Goal: Task Accomplishment & Management: Manage account settings

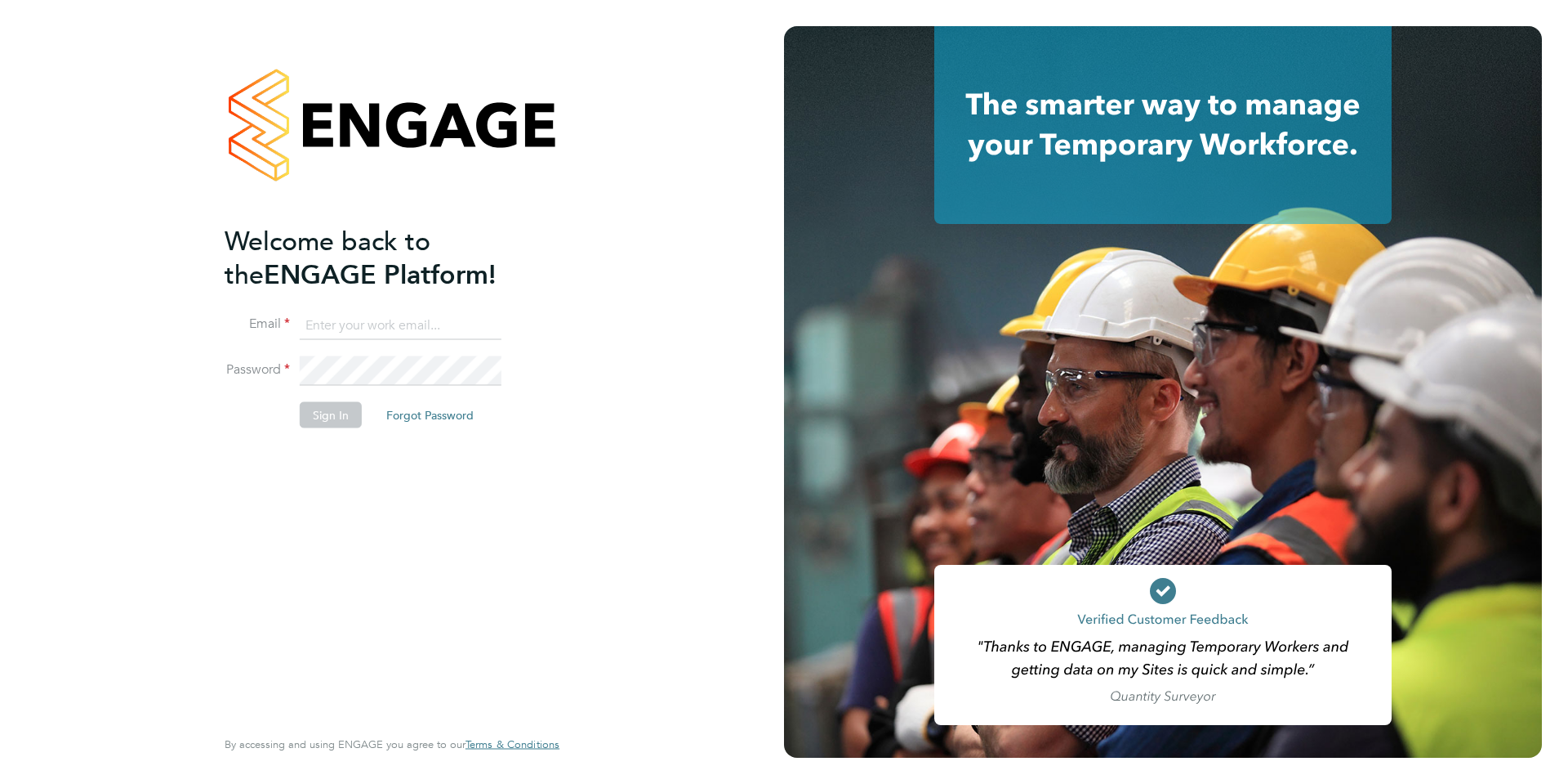
type input "[EMAIL_ADDRESS][DOMAIN_NAME]"
click at [336, 416] on button "Sign In" at bounding box center [331, 414] width 62 height 26
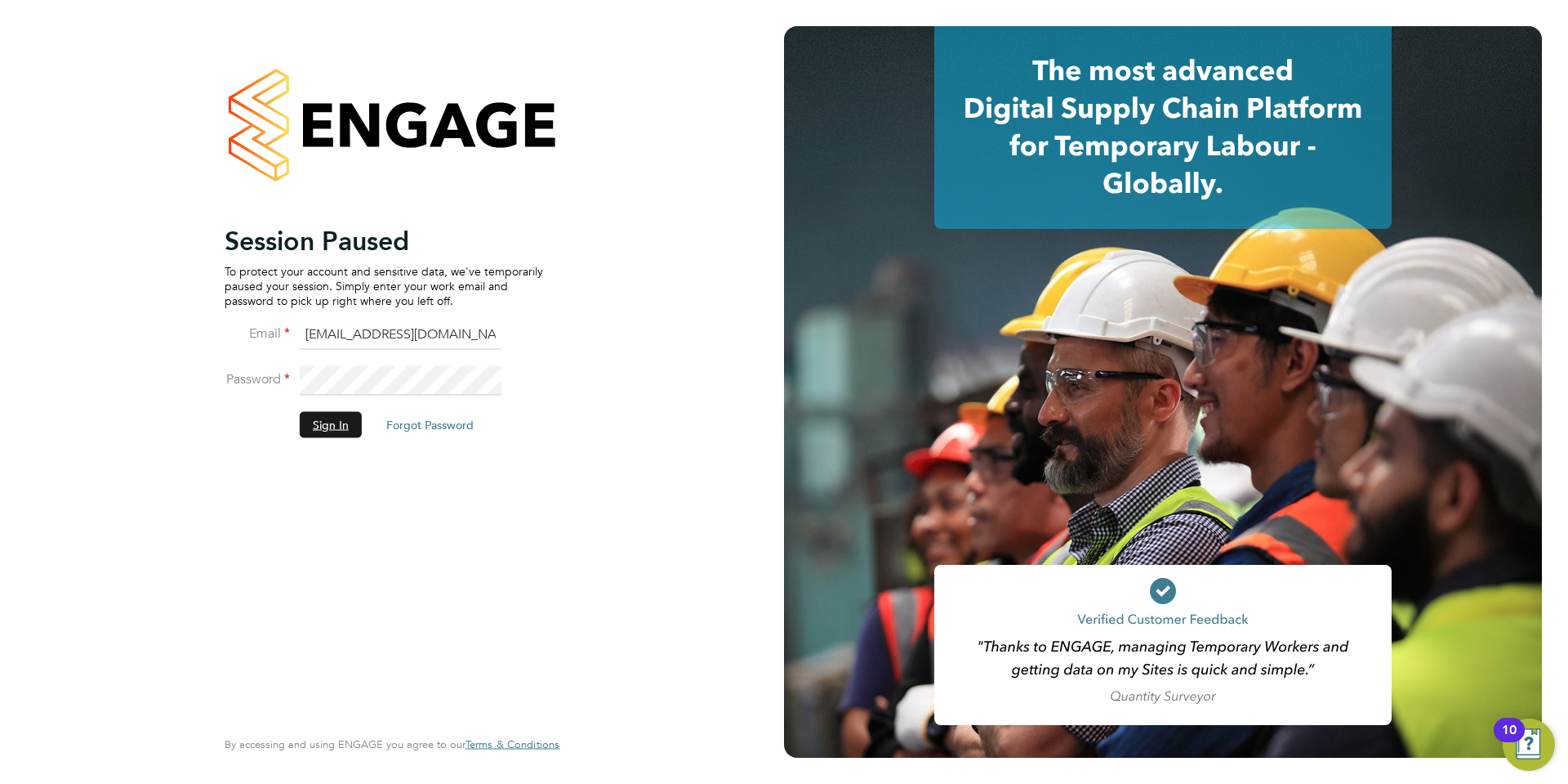
click at [330, 422] on button "Sign In" at bounding box center [331, 424] width 62 height 26
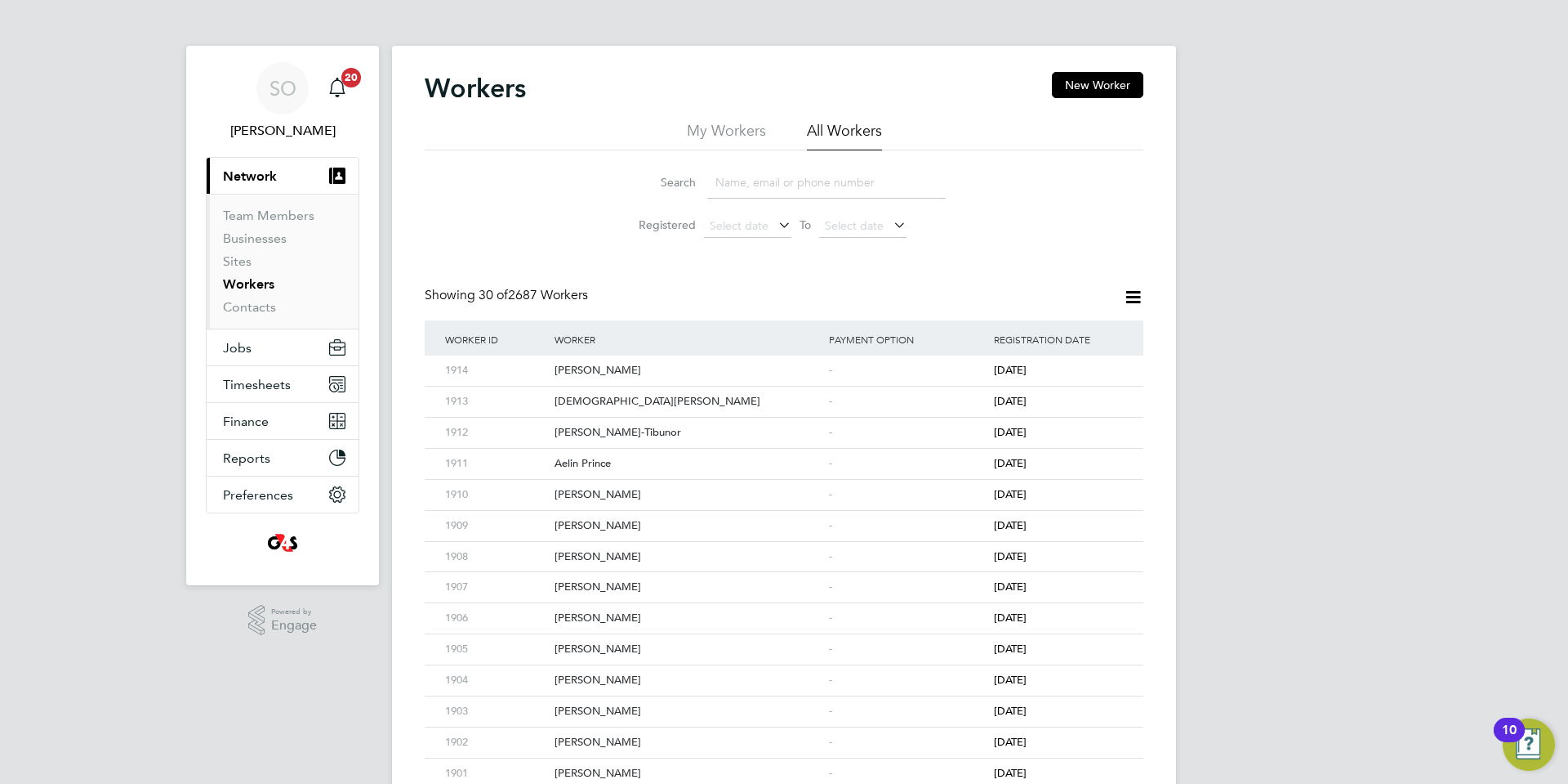
click at [764, 186] on input at bounding box center [826, 182] width 239 height 32
paste input "[PERSON_NAME]"
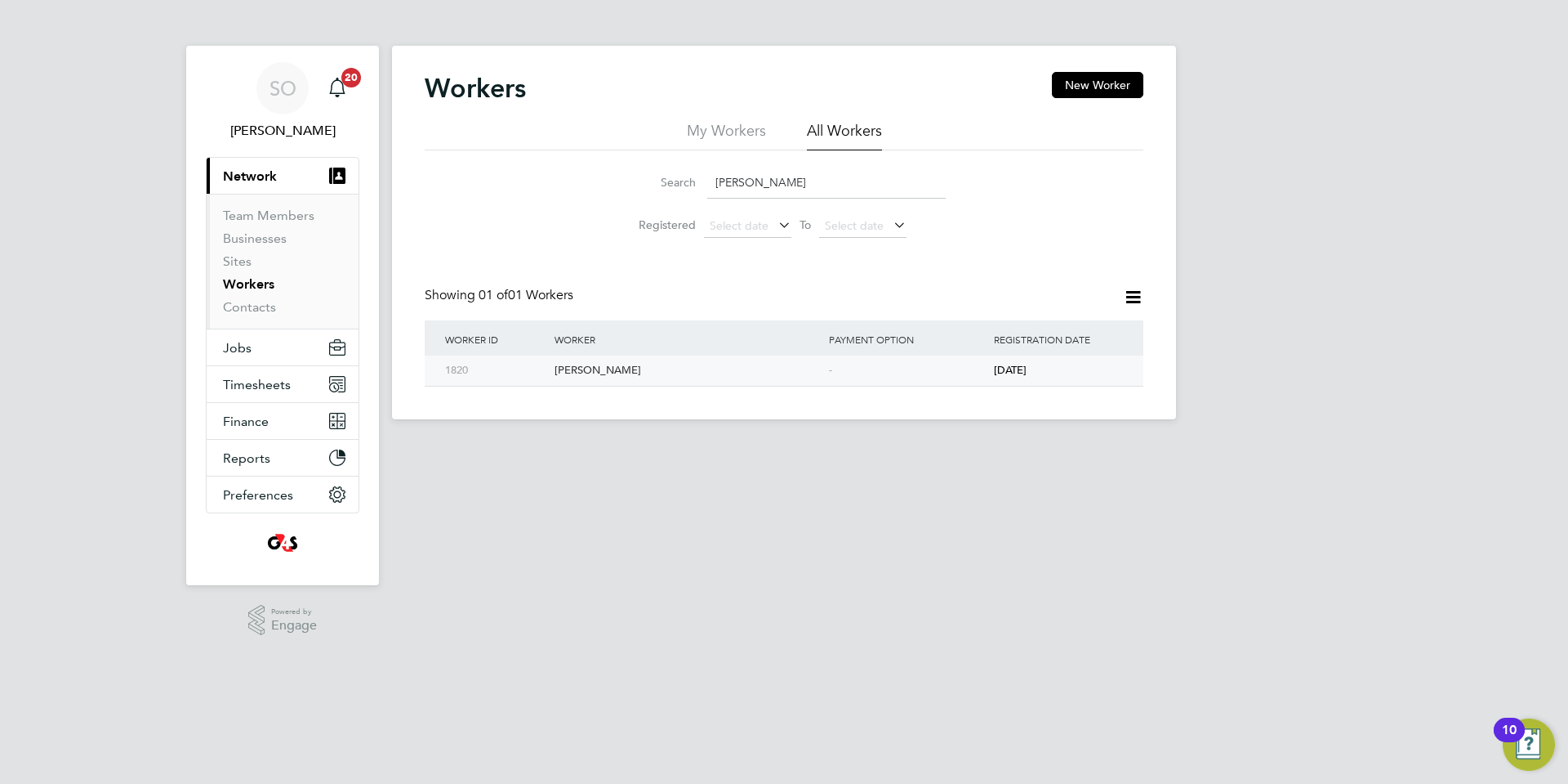
click at [698, 368] on div "Cian Galvin" at bounding box center [688, 371] width 275 height 30
click at [590, 181] on div "Search Cian Galvin Registered Select date To Select date" at bounding box center [784, 198] width 719 height 96
paste input "Kaya Samuda"
click at [731, 373] on div "Kaya Samuda" at bounding box center [688, 371] width 275 height 30
drag, startPoint x: 795, startPoint y: 177, endPoint x: 646, endPoint y: 199, distance: 150.6
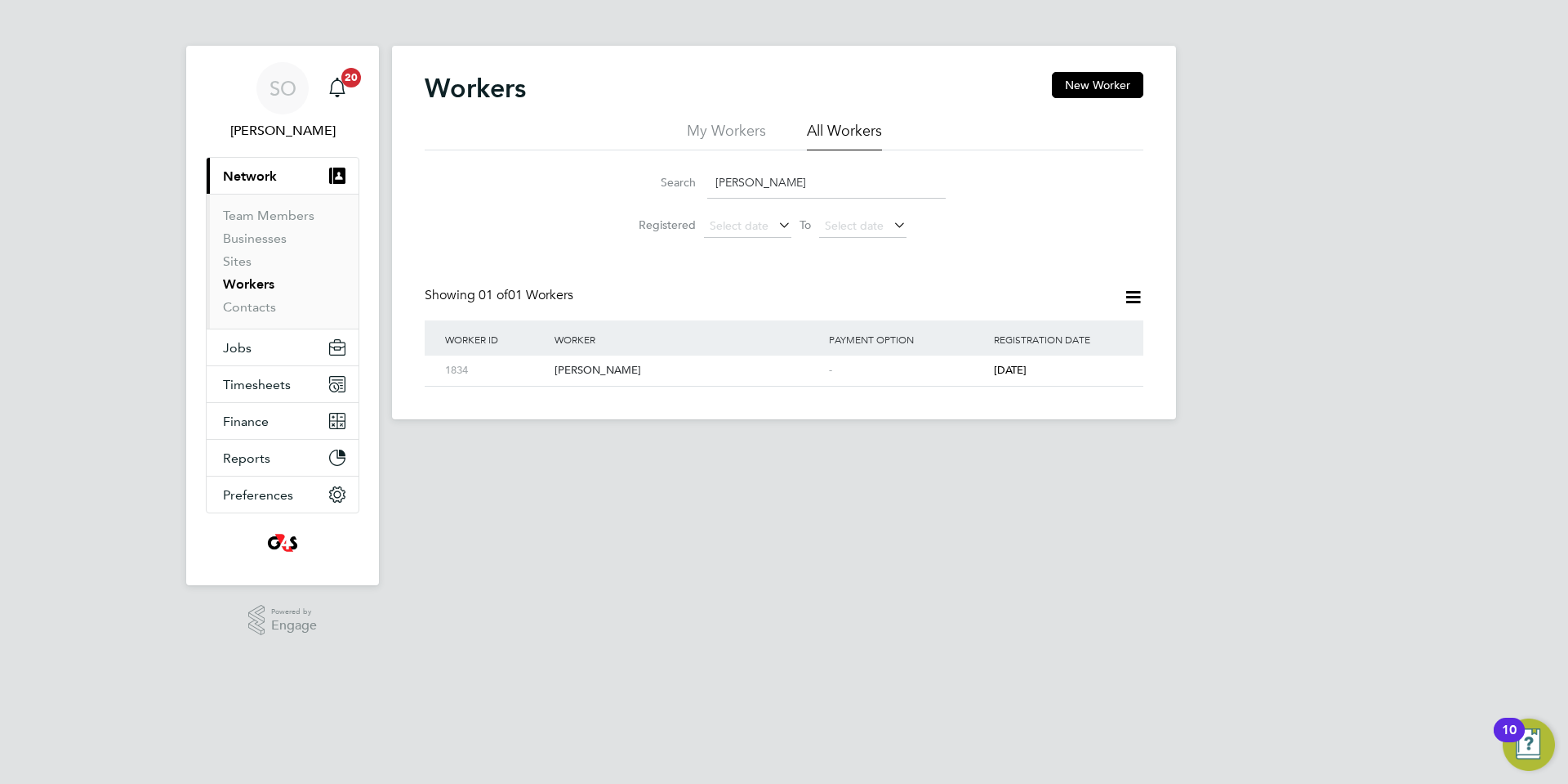
click at [648, 198] on div "Search Kaya Samuda" at bounding box center [784, 182] width 324 height 32
paste input "Osuchukwu Childinm"
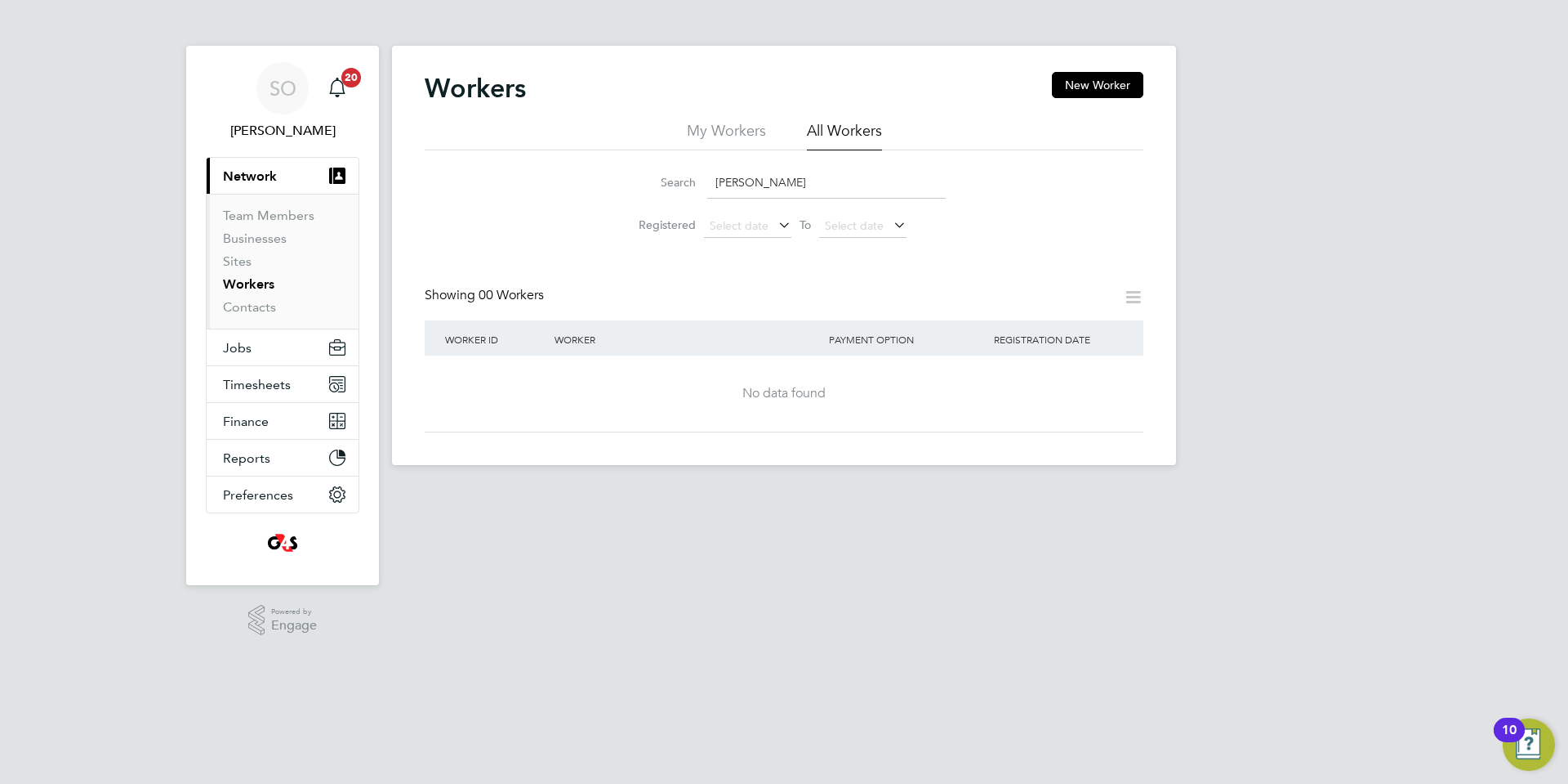
click at [800, 178] on input "Osuchukwu Childinma" at bounding box center [826, 182] width 239 height 32
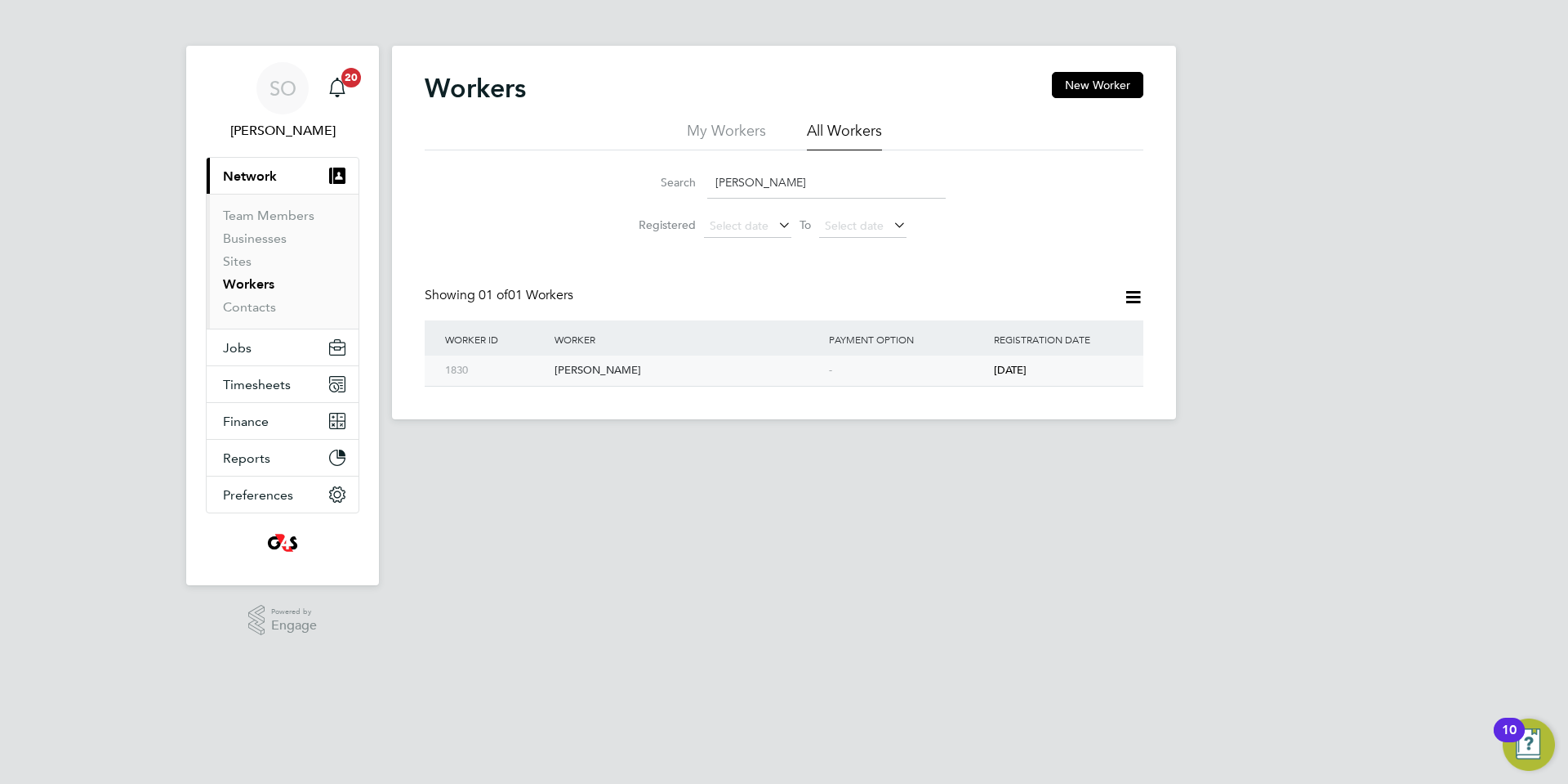
click at [728, 374] on div "[PERSON_NAME]" at bounding box center [688, 371] width 275 height 30
drag, startPoint x: 826, startPoint y: 180, endPoint x: 581, endPoint y: 190, distance: 245.2
click at [581, 189] on div "Search Osuchukwu Chidinma Registered Select date To Select date" at bounding box center [784, 198] width 719 height 96
click at [631, 373] on div "Cian Galvin" at bounding box center [688, 371] width 275 height 30
drag, startPoint x: 805, startPoint y: 181, endPoint x: 616, endPoint y: 183, distance: 189.0
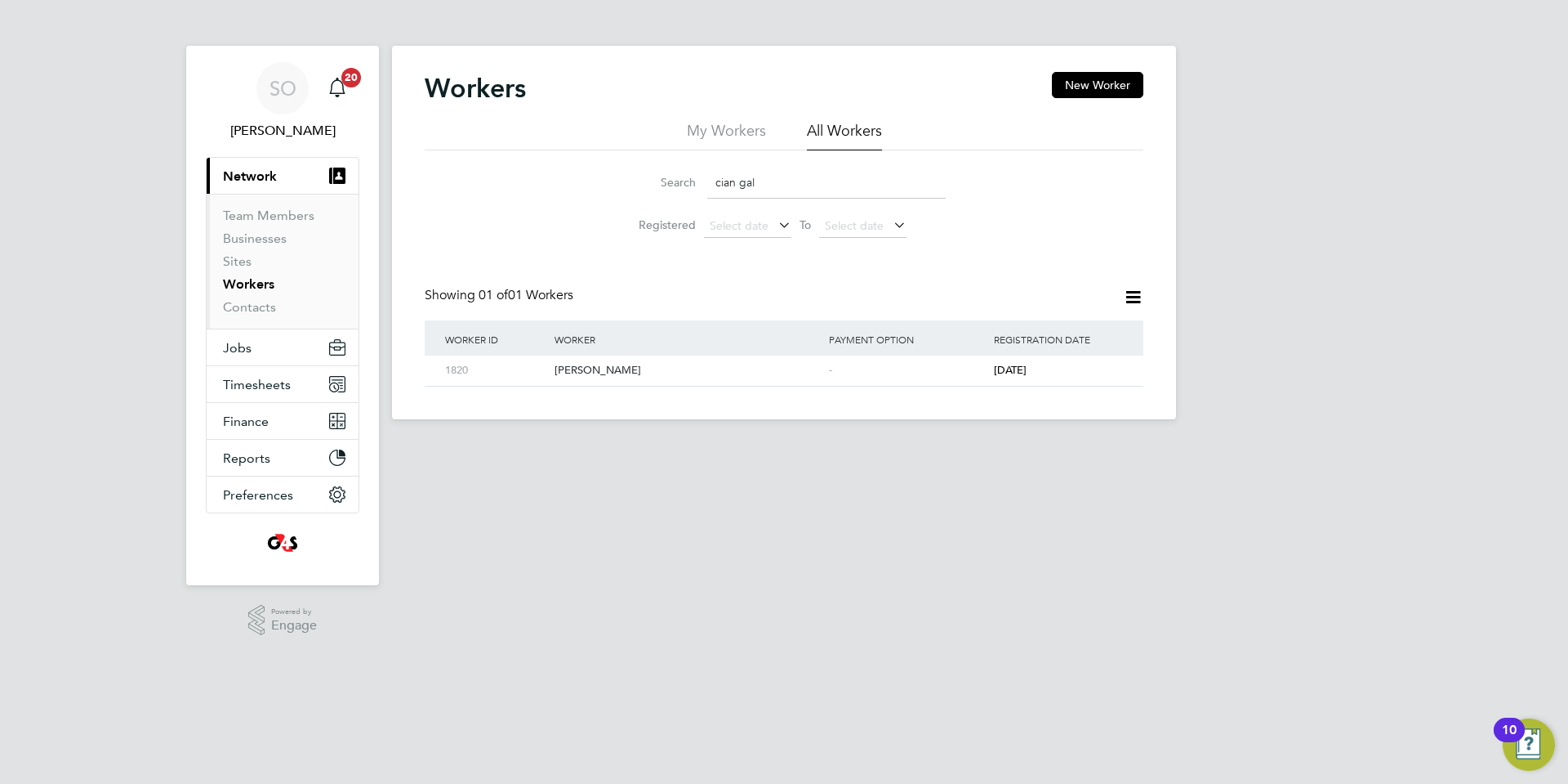
click at [616, 183] on li "Search cian gal" at bounding box center [784, 182] width 364 height 48
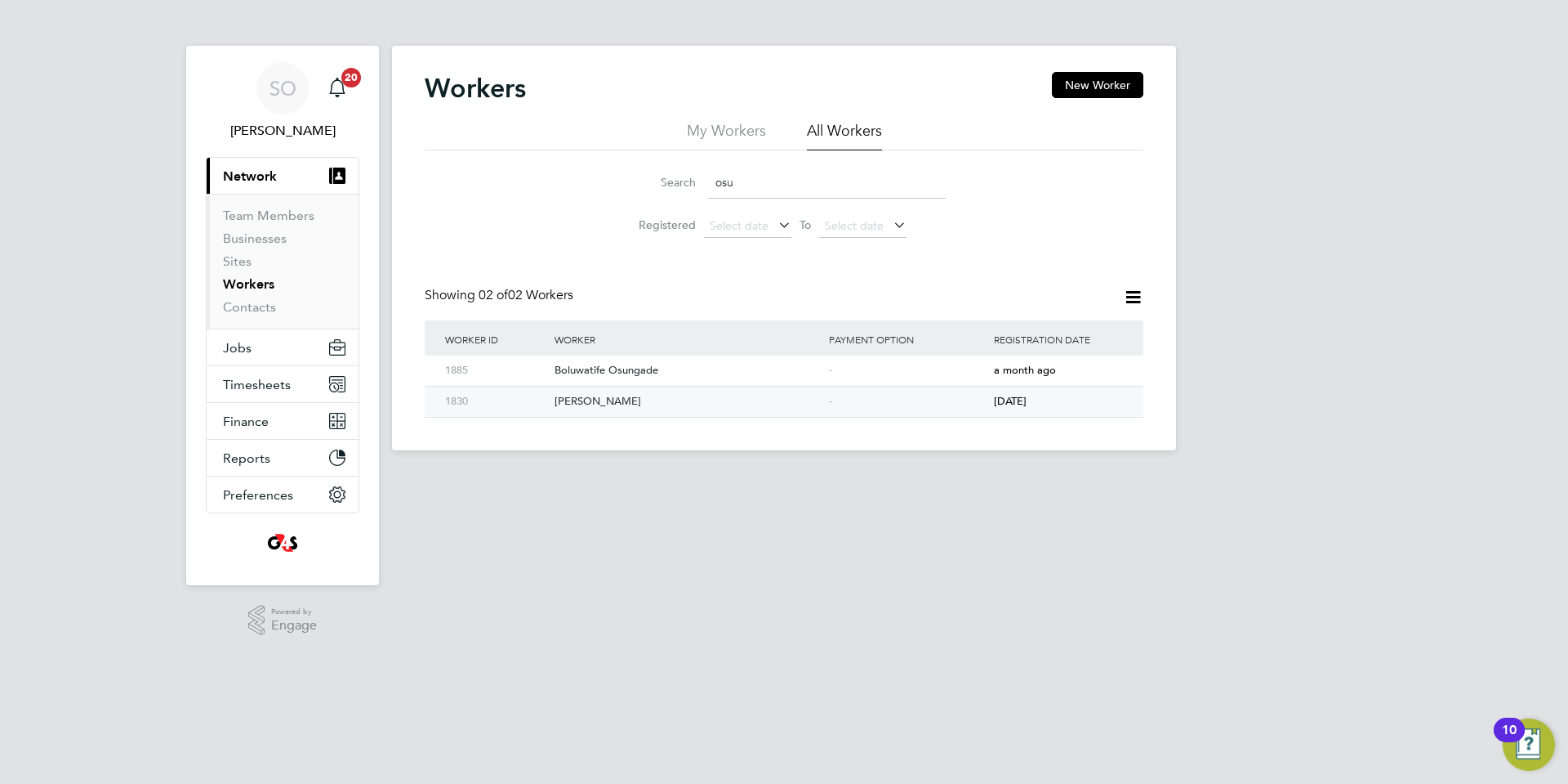
type input "osu"
click at [609, 404] on div "Chidinma Osuchukwu" at bounding box center [688, 401] width 275 height 30
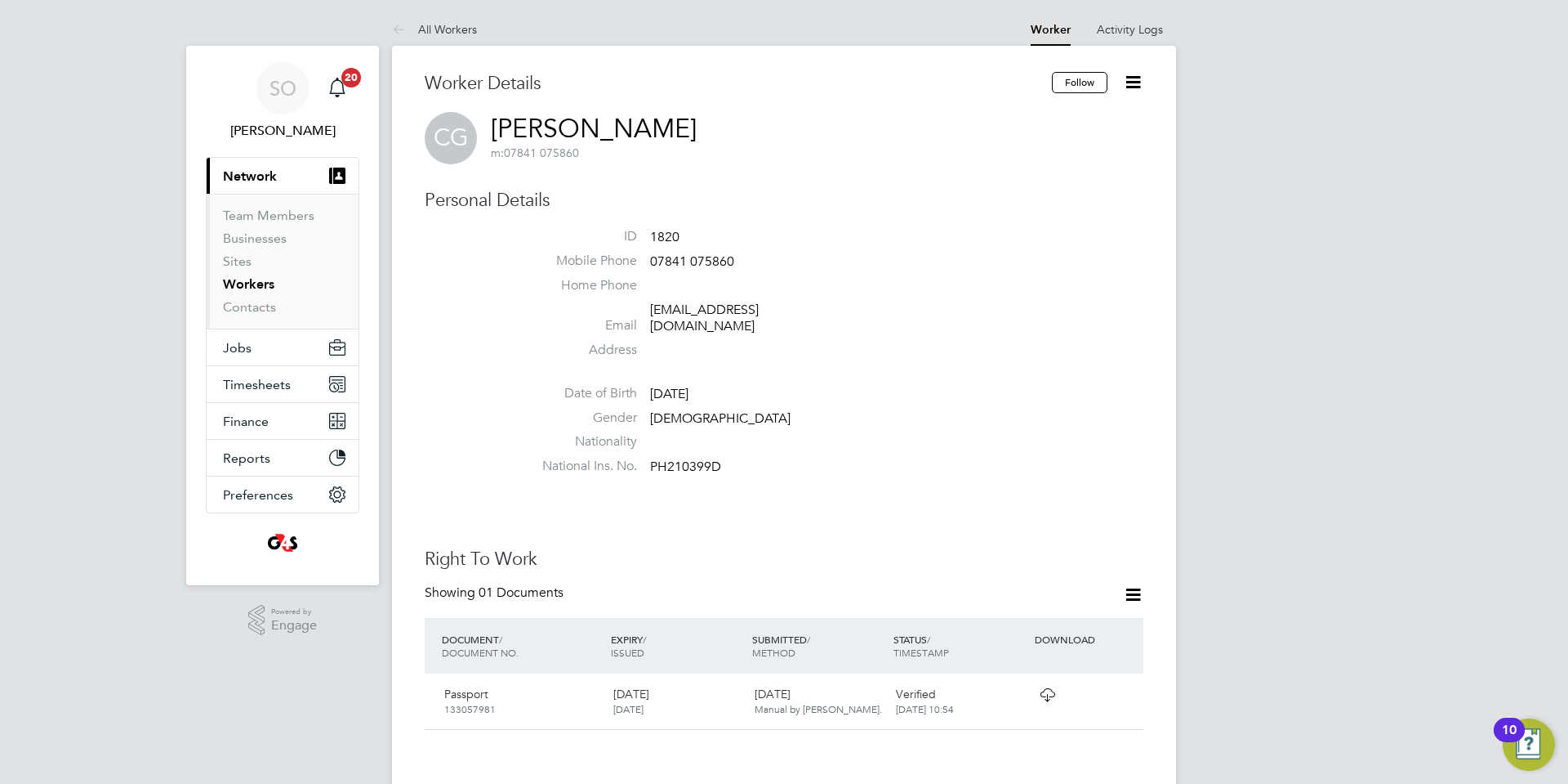
click at [1133, 82] on icon at bounding box center [1133, 82] width 20 height 20
click at [1052, 116] on li "Edit Personal Details e" at bounding box center [1072, 120] width 134 height 22
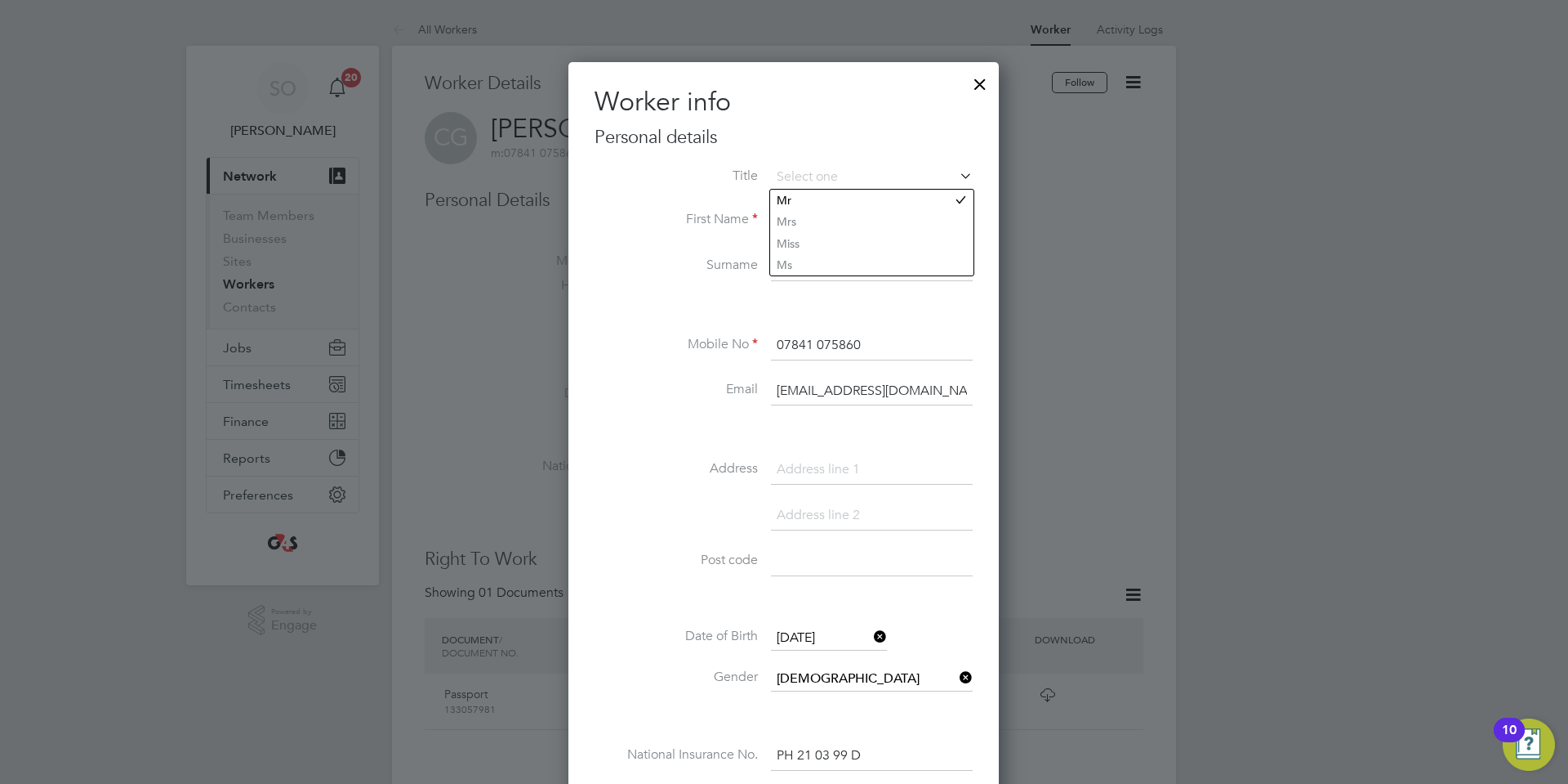
click at [608, 253] on li "Surname Galvin" at bounding box center [784, 274] width 378 height 46
click at [957, 178] on icon at bounding box center [957, 175] width 0 height 22
click at [957, 175] on icon at bounding box center [957, 175] width 0 height 22
click at [982, 83] on div at bounding box center [980, 80] width 29 height 29
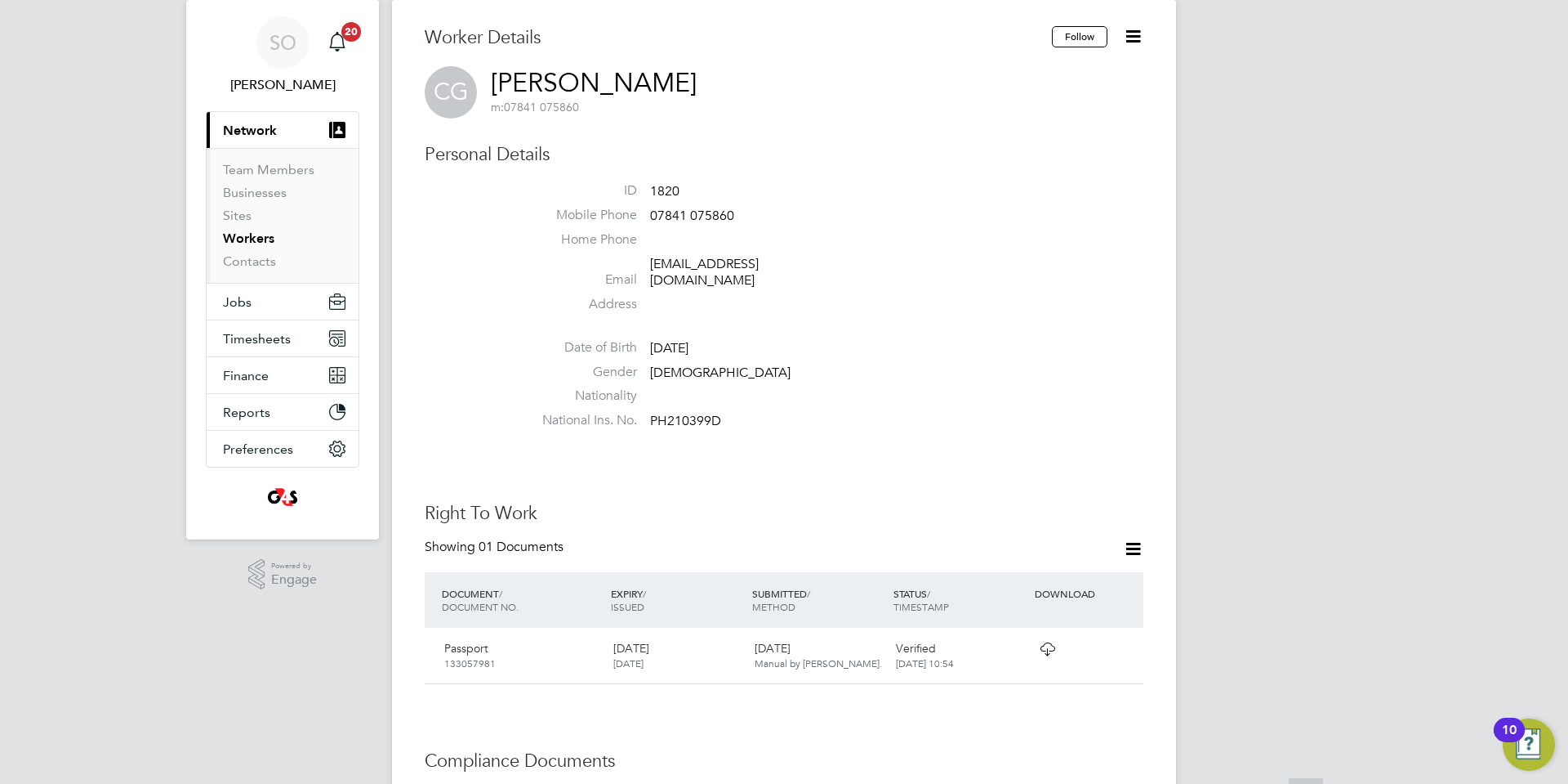
scroll to position [65, 0]
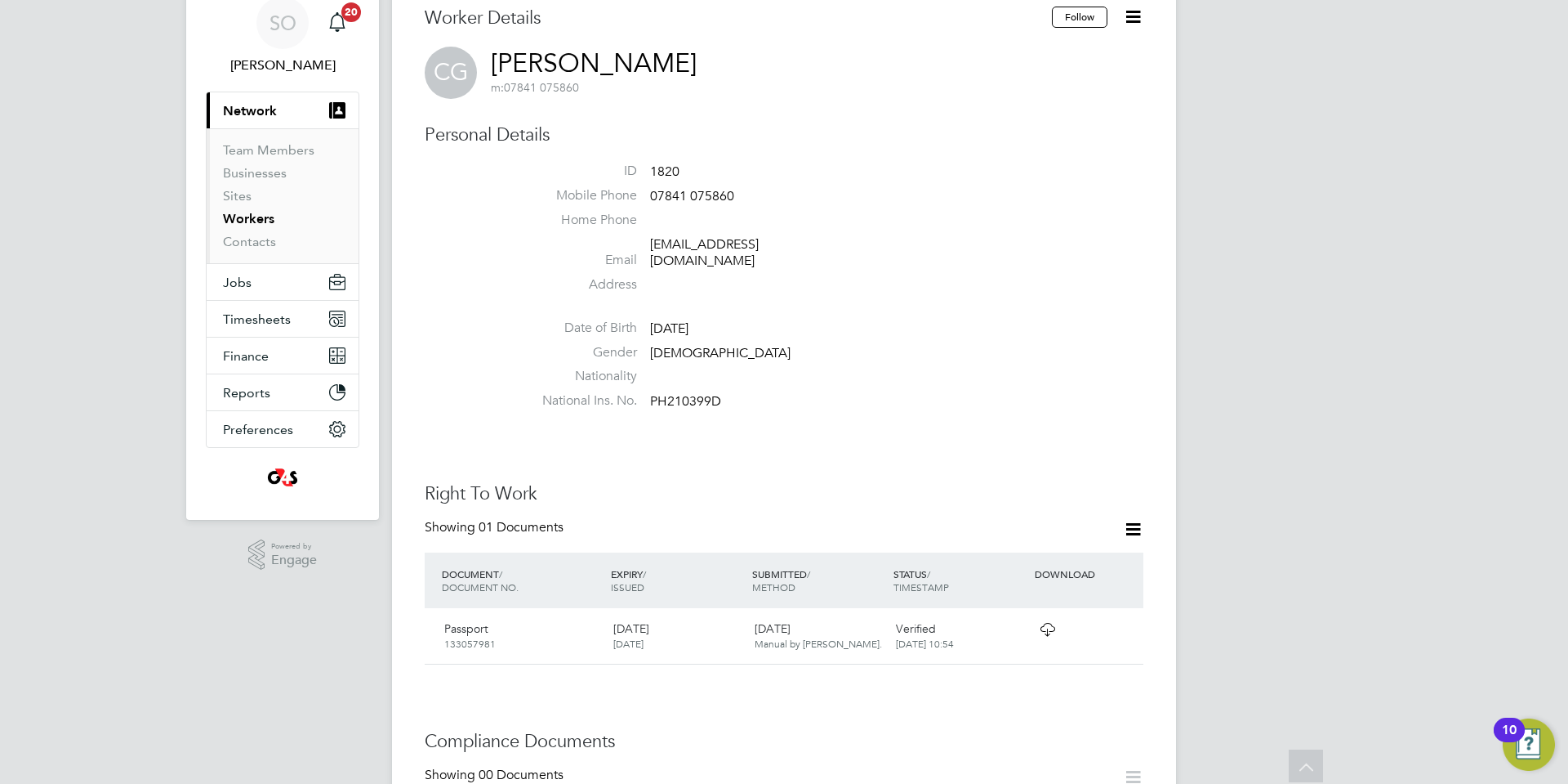
click at [1128, 519] on icon at bounding box center [1133, 529] width 20 height 20
click at [941, 344] on li "Gender Male" at bounding box center [832, 356] width 621 height 24
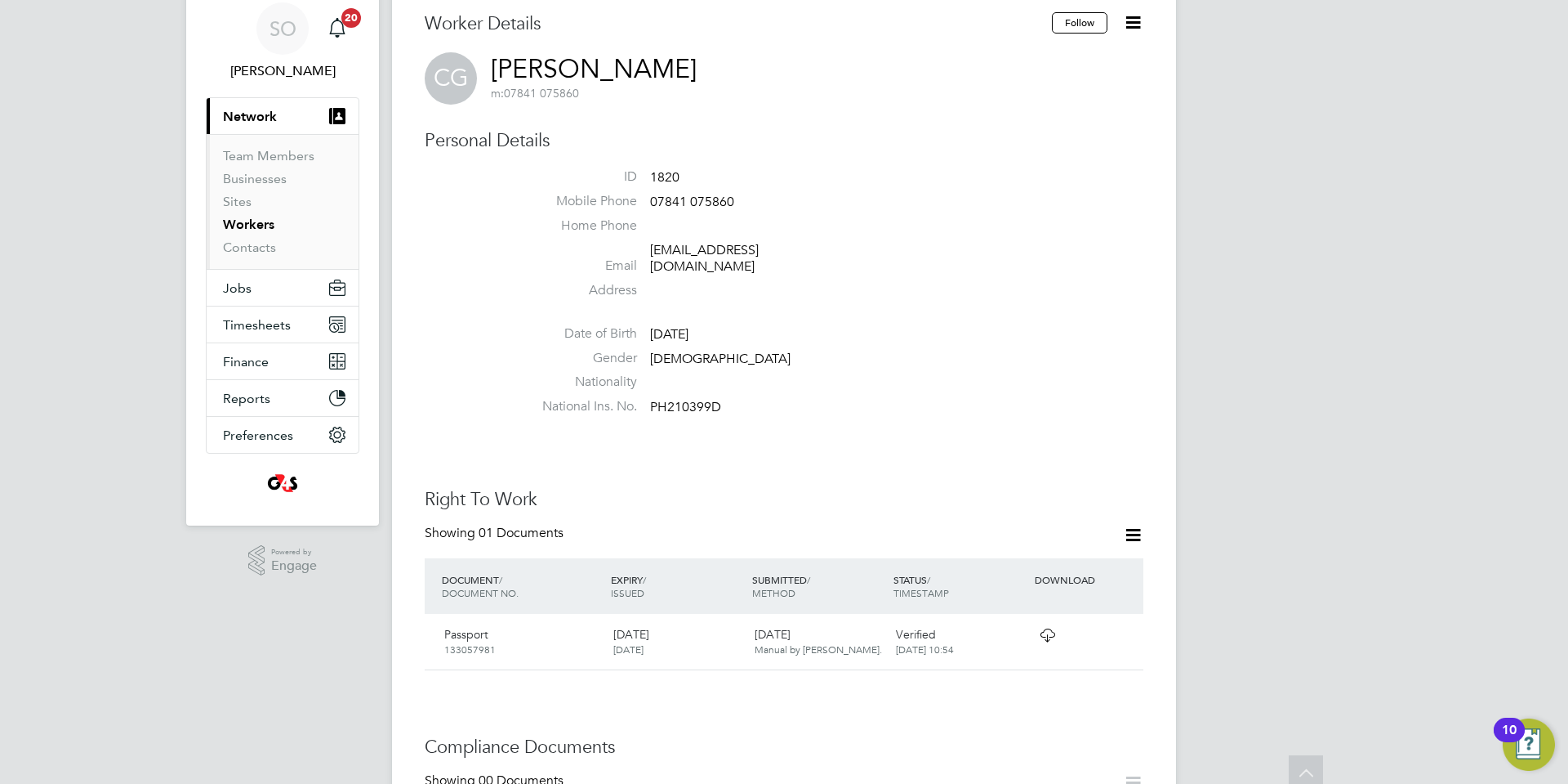
scroll to position [0, 0]
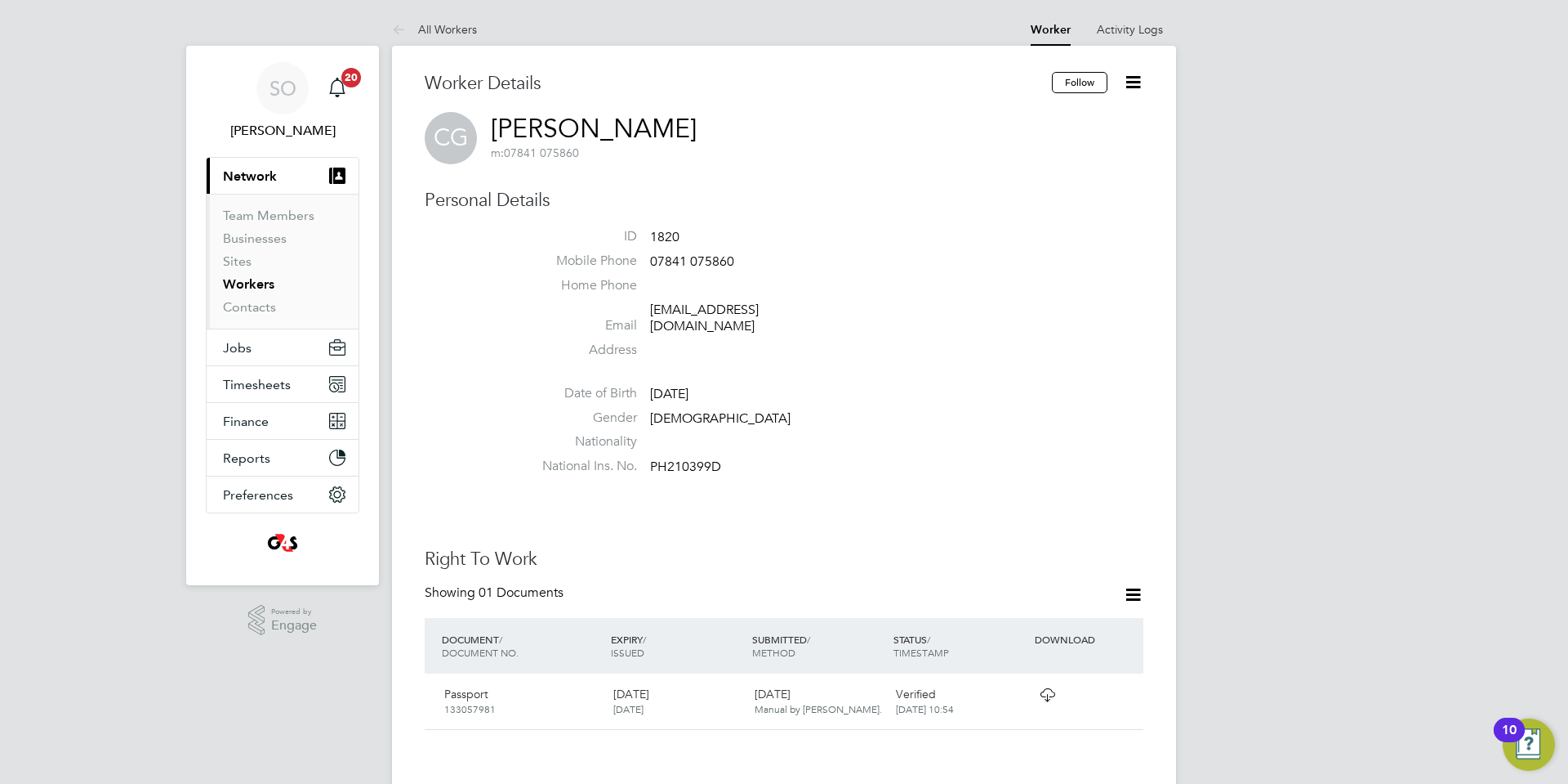
click at [1133, 75] on icon at bounding box center [1133, 82] width 20 height 20
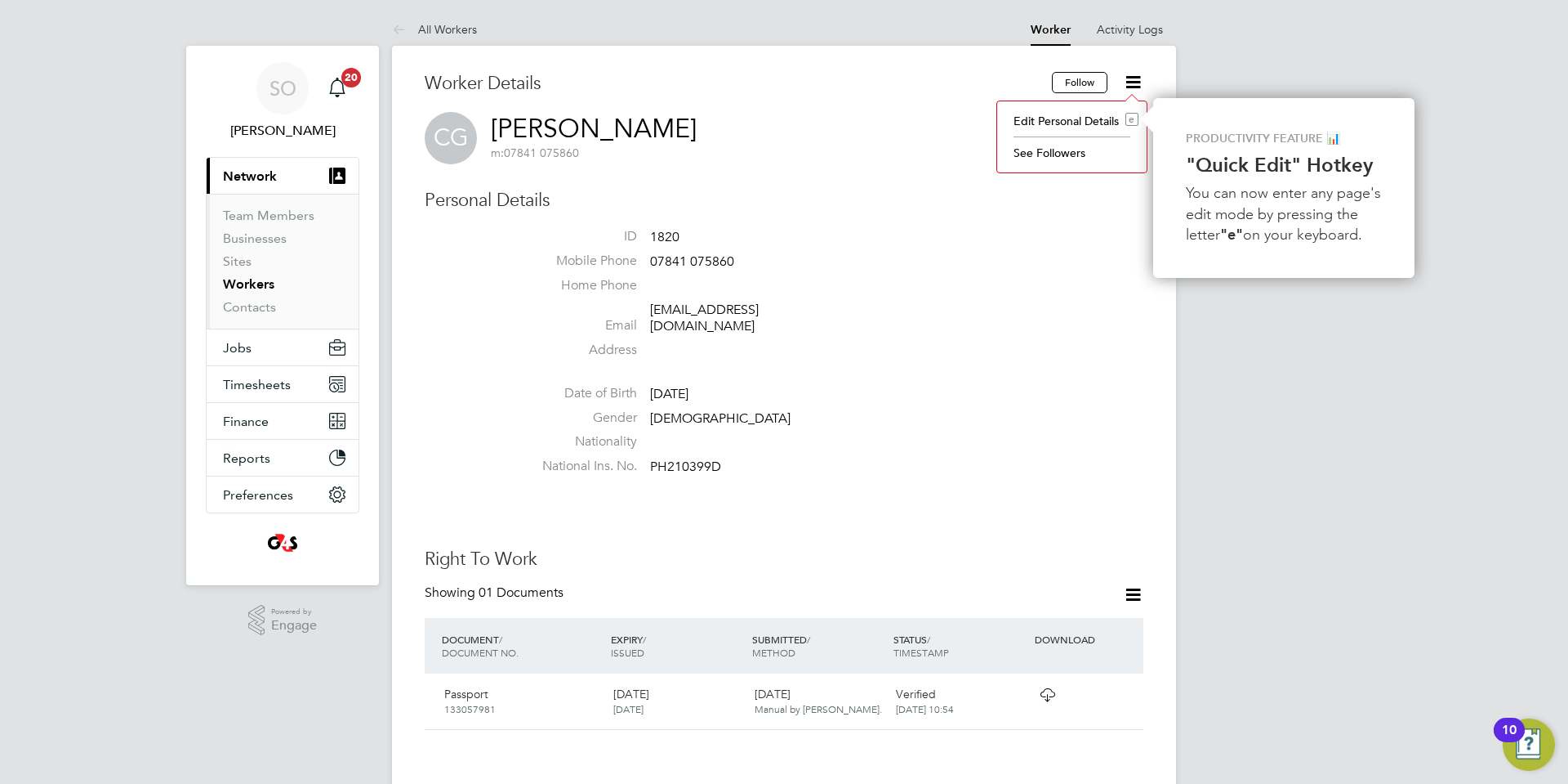
click at [1004, 295] on li "Home Phone" at bounding box center [832, 289] width 621 height 24
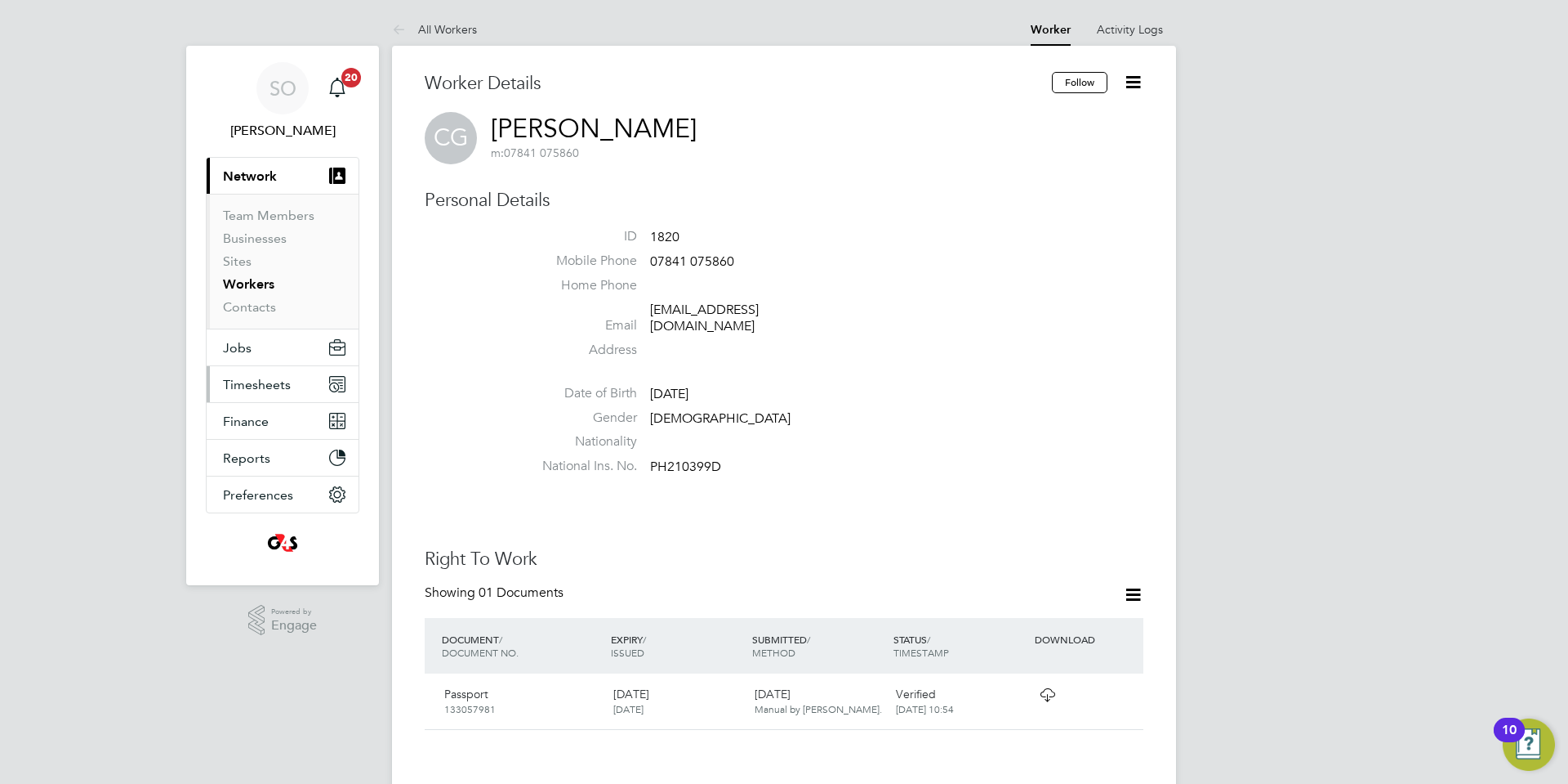
click at [265, 386] on span "Timesheets" at bounding box center [257, 384] width 68 height 16
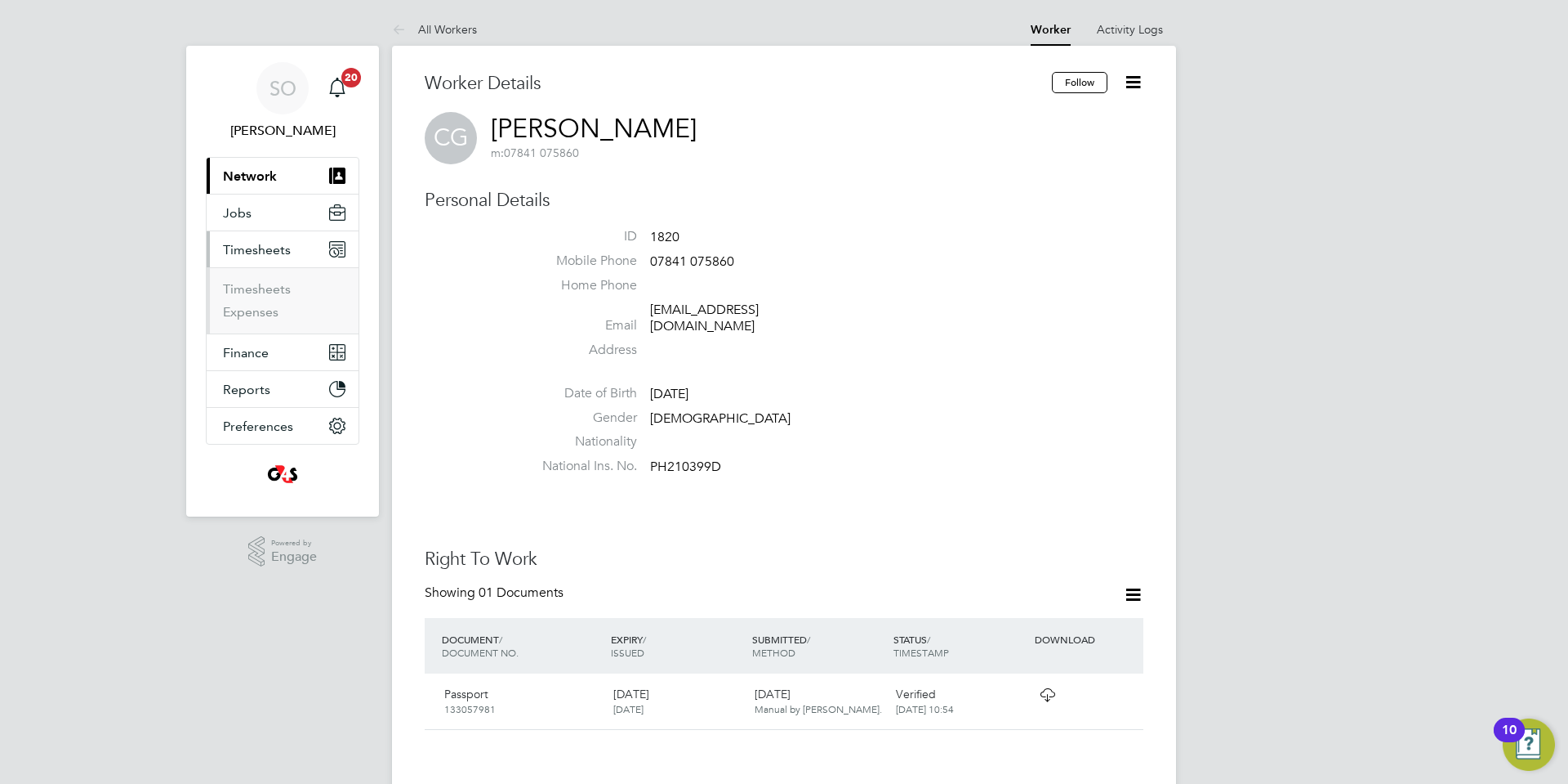
click at [265, 176] on span "Network" at bounding box center [249, 176] width 54 height 16
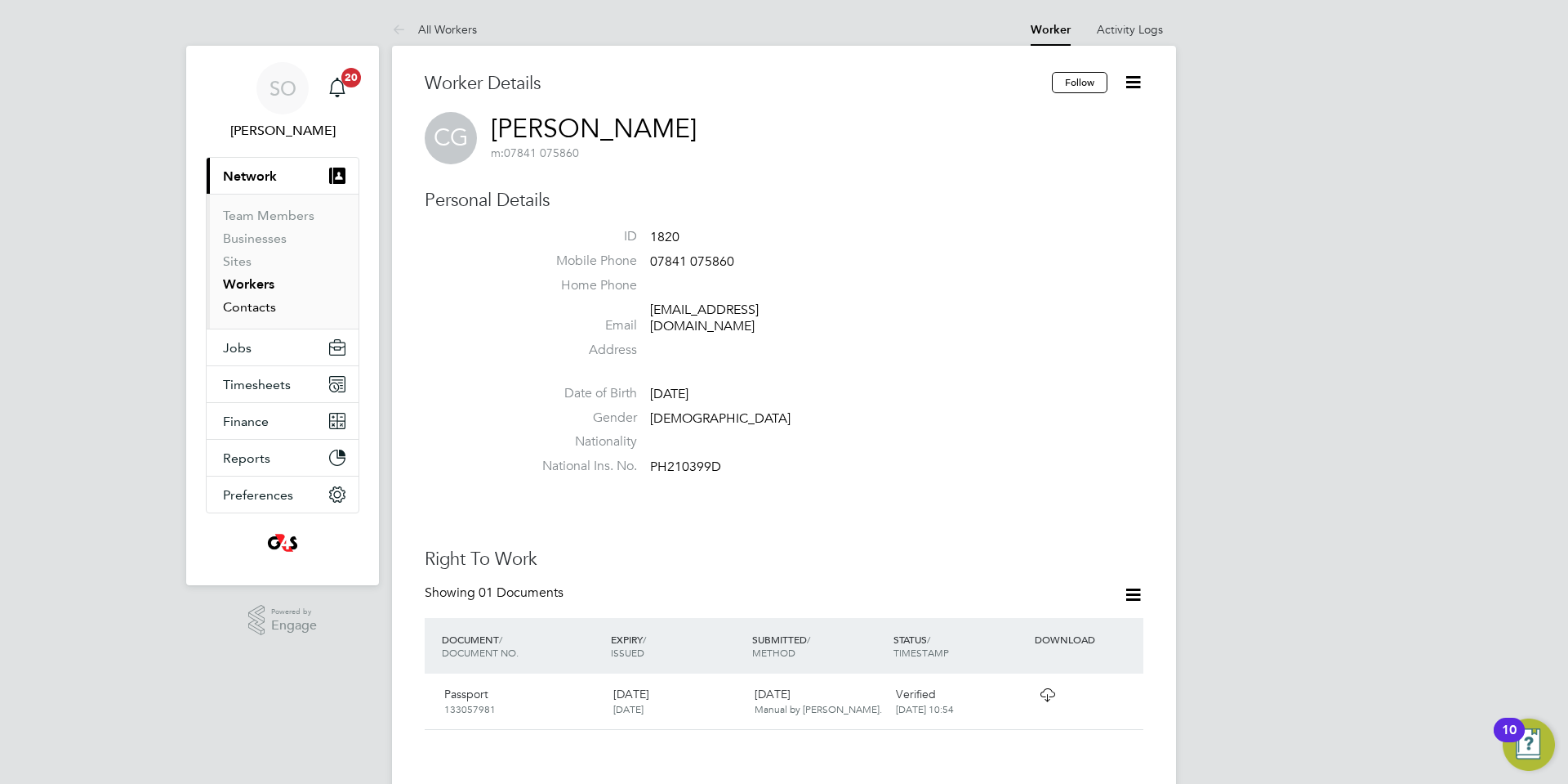
click at [261, 310] on link "Contacts" at bounding box center [249, 307] width 53 height 16
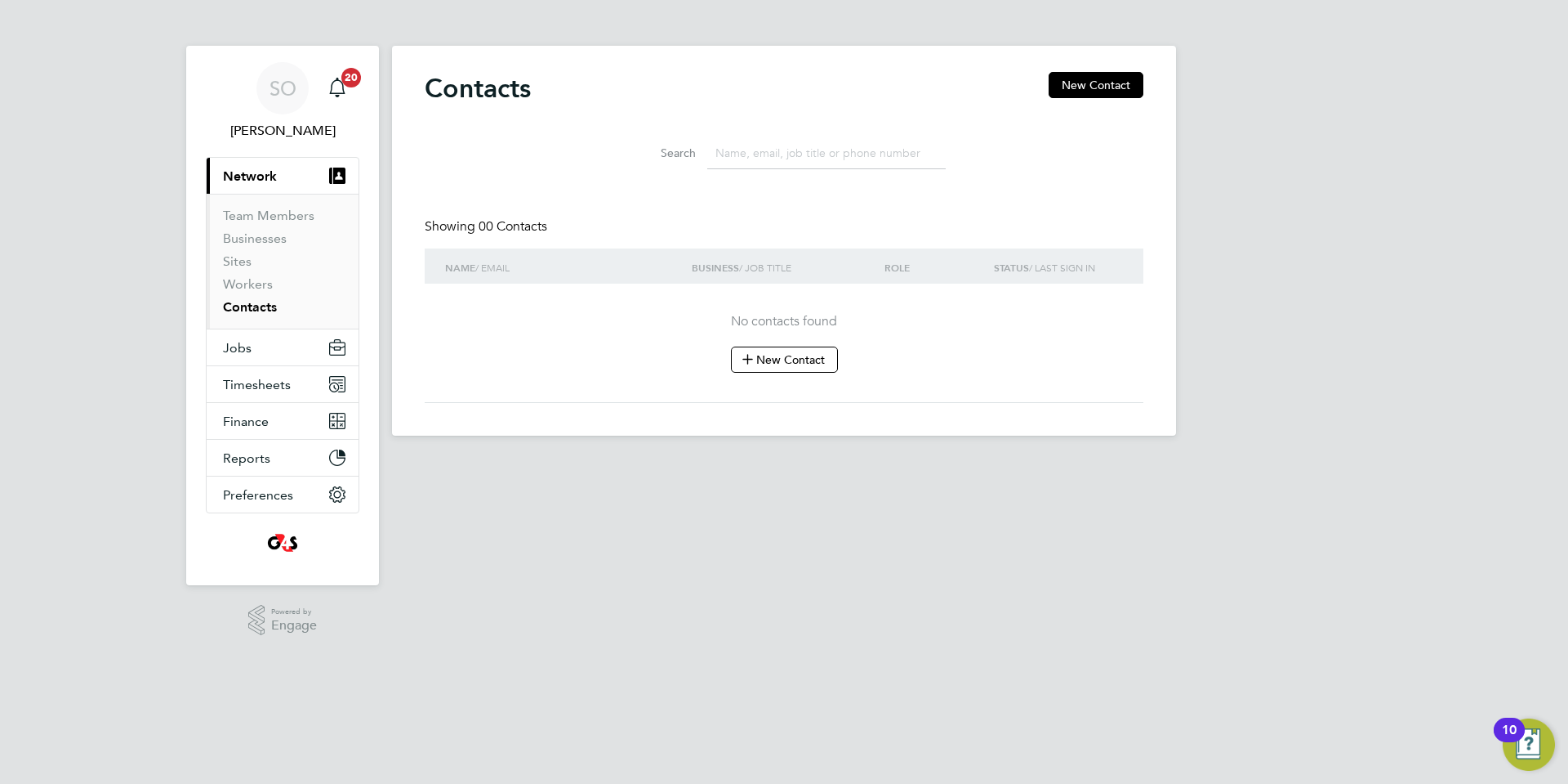
click at [796, 149] on input at bounding box center [826, 153] width 239 height 32
paste input "Cian Galvin Kaya Samuda Osuchukwu Childinma"
drag, startPoint x: 824, startPoint y: 152, endPoint x: 503, endPoint y: 145, distance: 321.1
click at [503, 145] on div "Search Cian Galvin Kaya Samuda Osuchukwu Childinma" at bounding box center [784, 149] width 719 height 57
type input "Osuchukwu Childinma"
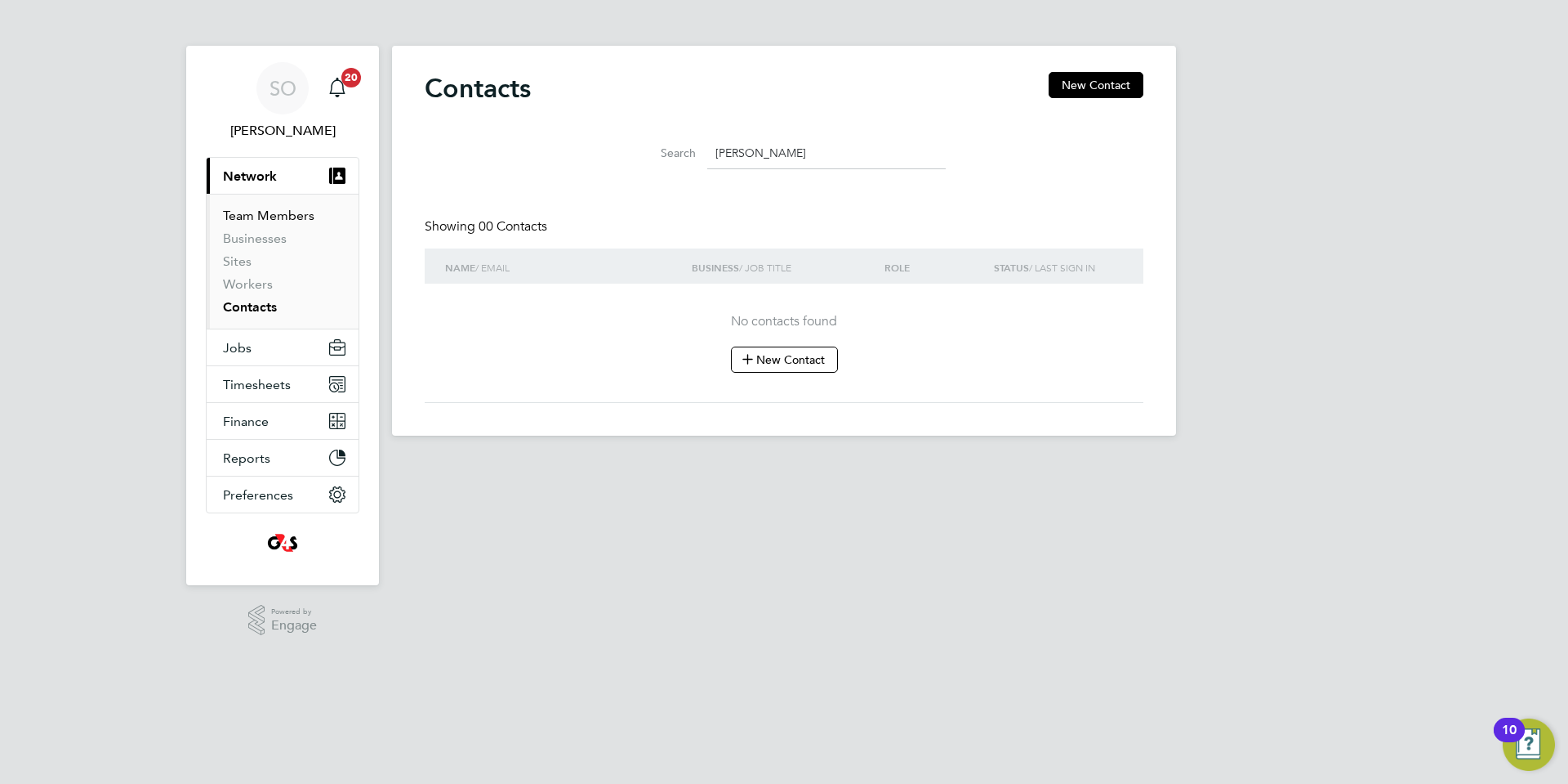
click at [263, 215] on link "Team Members" at bounding box center [269, 216] width 92 height 16
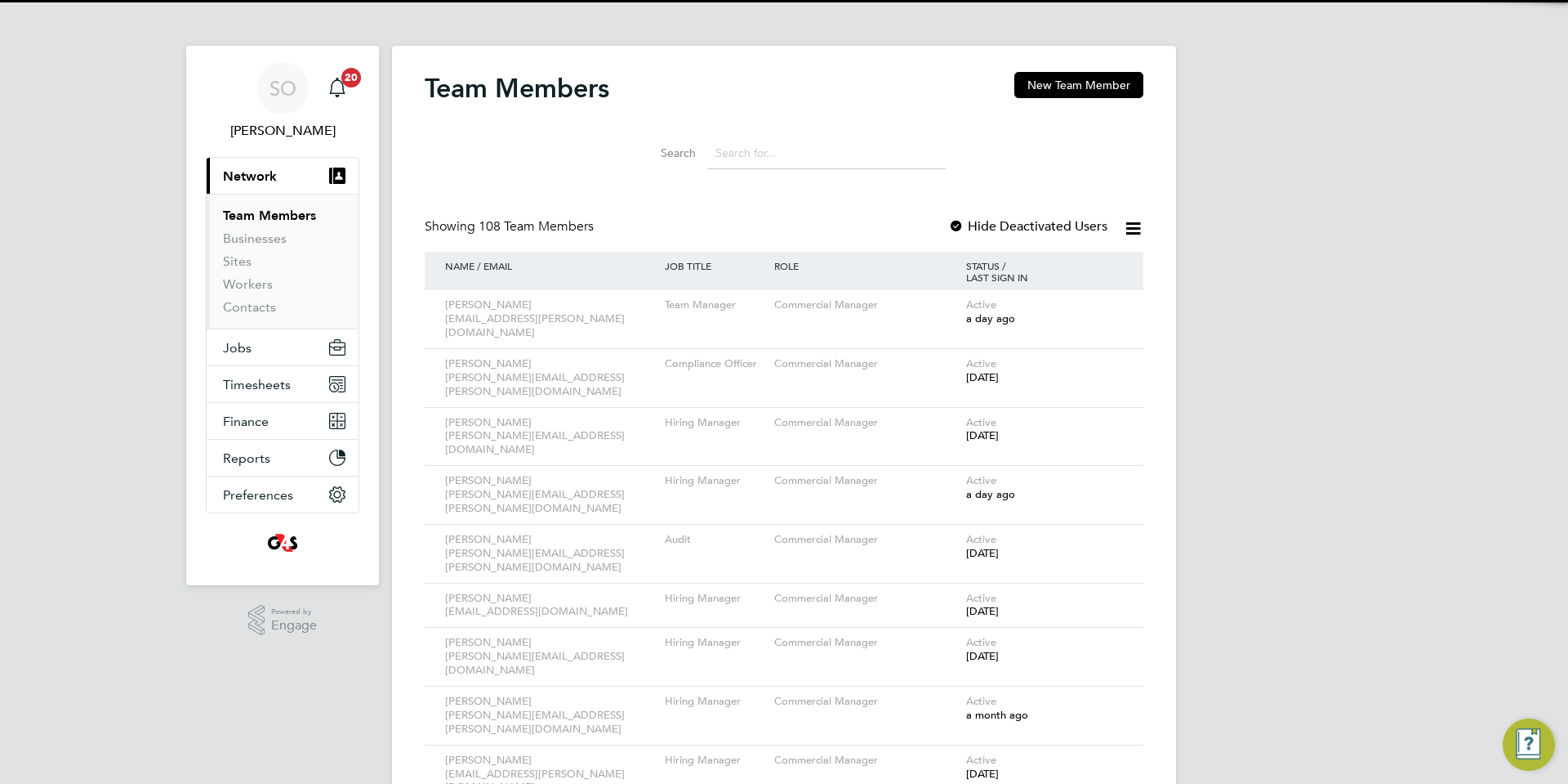
click at [751, 157] on input at bounding box center [826, 153] width 239 height 32
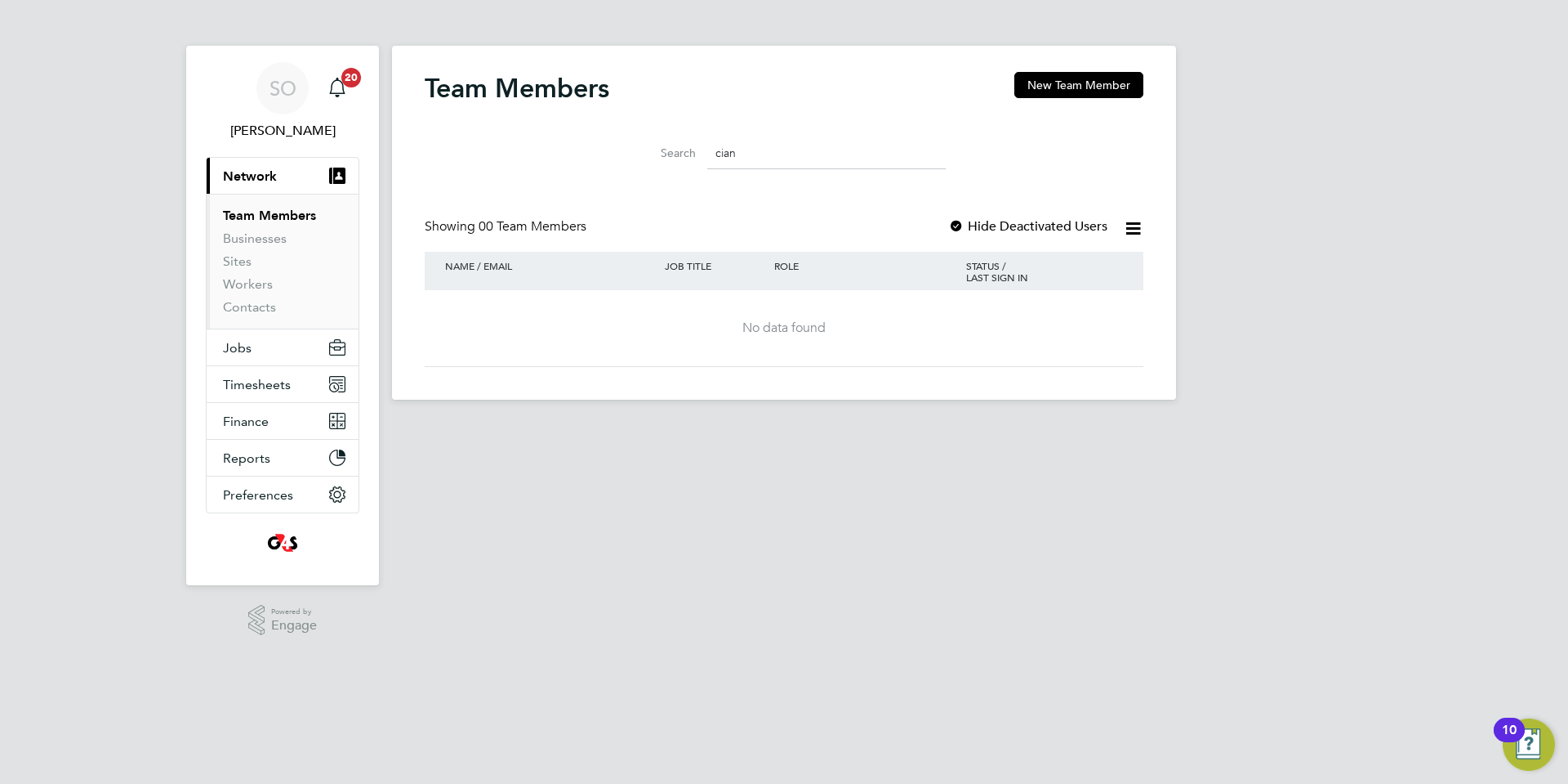
type input "cian"
click at [960, 223] on div at bounding box center [956, 227] width 17 height 17
click at [254, 307] on link "Contacts" at bounding box center [249, 307] width 53 height 16
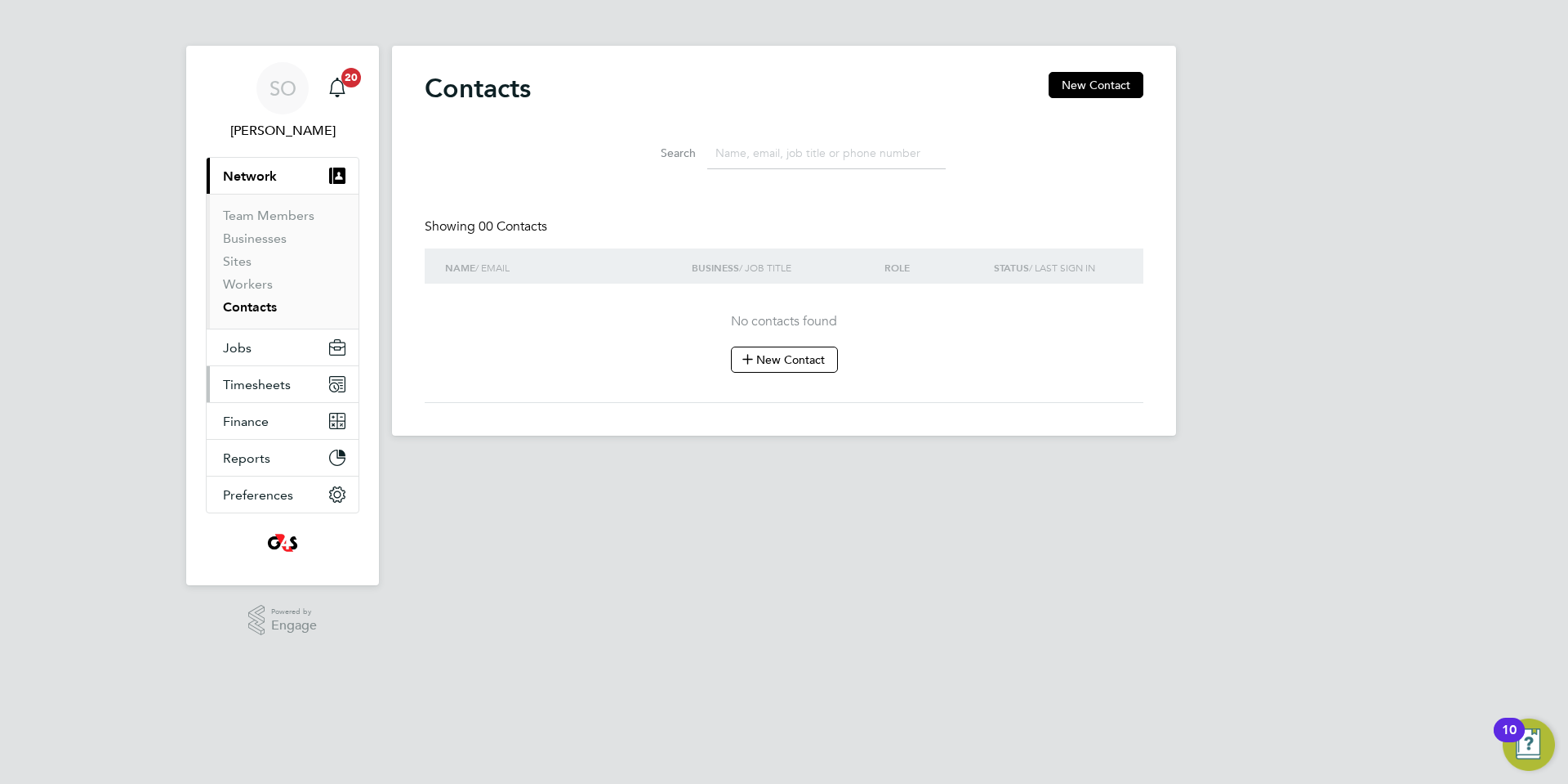
click at [255, 382] on span "Timesheets" at bounding box center [257, 384] width 68 height 16
click at [245, 384] on span "Timesheets" at bounding box center [257, 384] width 68 height 16
click at [259, 390] on span "Timesheets" at bounding box center [257, 384] width 68 height 16
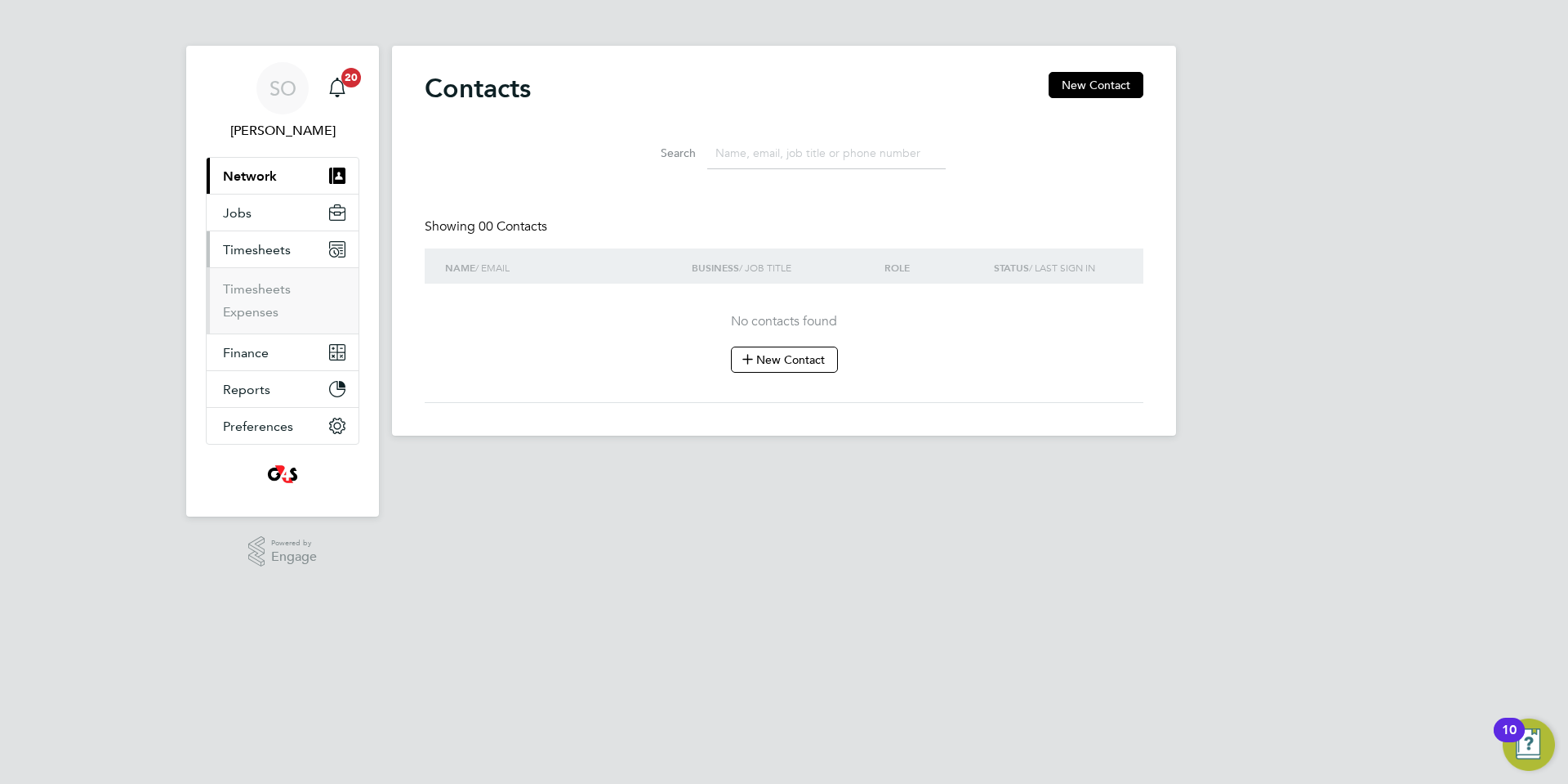
click at [269, 253] on span "Timesheets" at bounding box center [257, 250] width 68 height 16
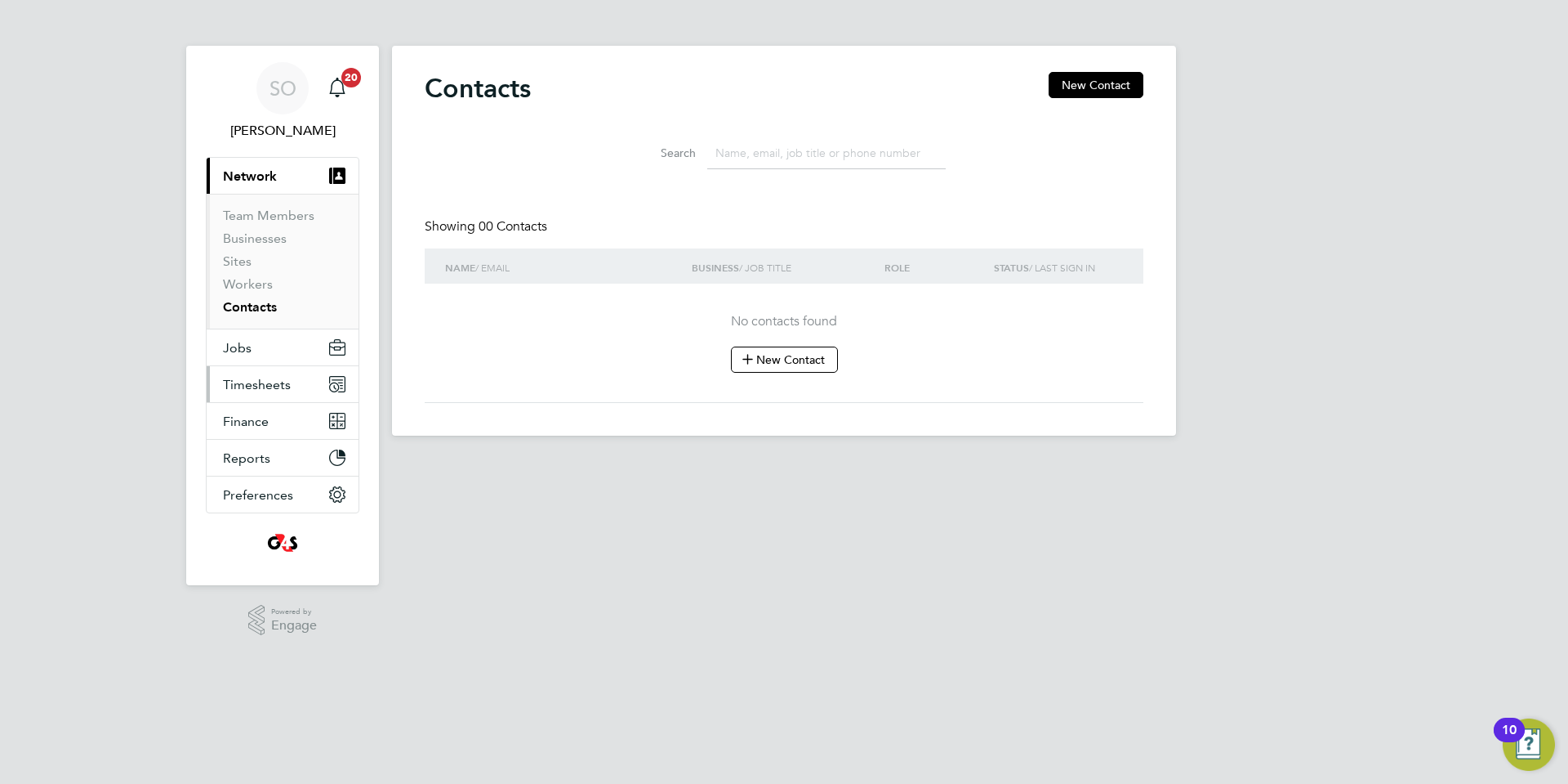
click at [249, 382] on span "Timesheets" at bounding box center [257, 384] width 68 height 16
click at [264, 384] on span "Timesheets" at bounding box center [257, 384] width 68 height 16
click at [249, 388] on span "Timesheets" at bounding box center [257, 384] width 68 height 16
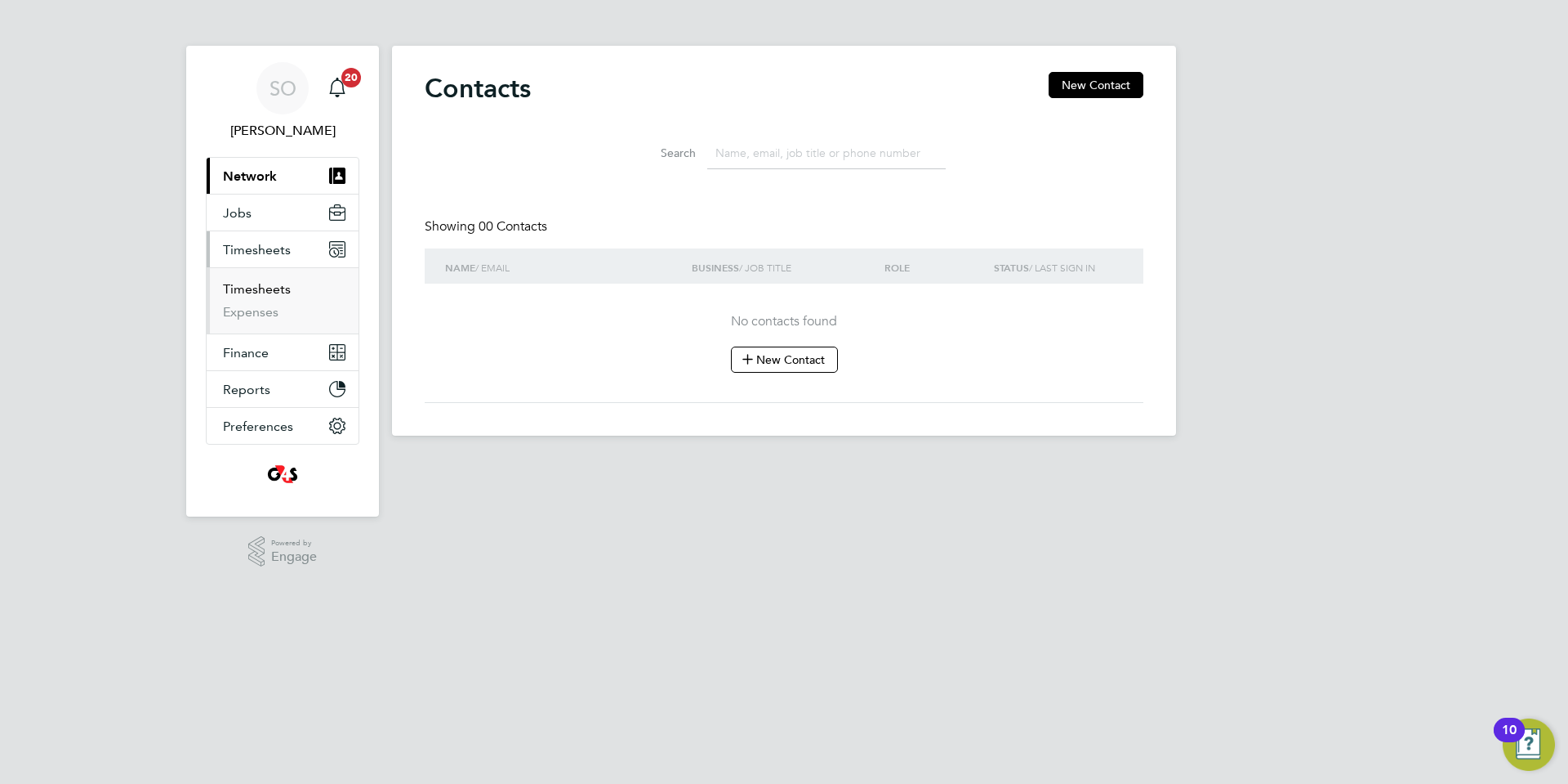
click at [257, 290] on link "Timesheets" at bounding box center [257, 289] width 68 height 16
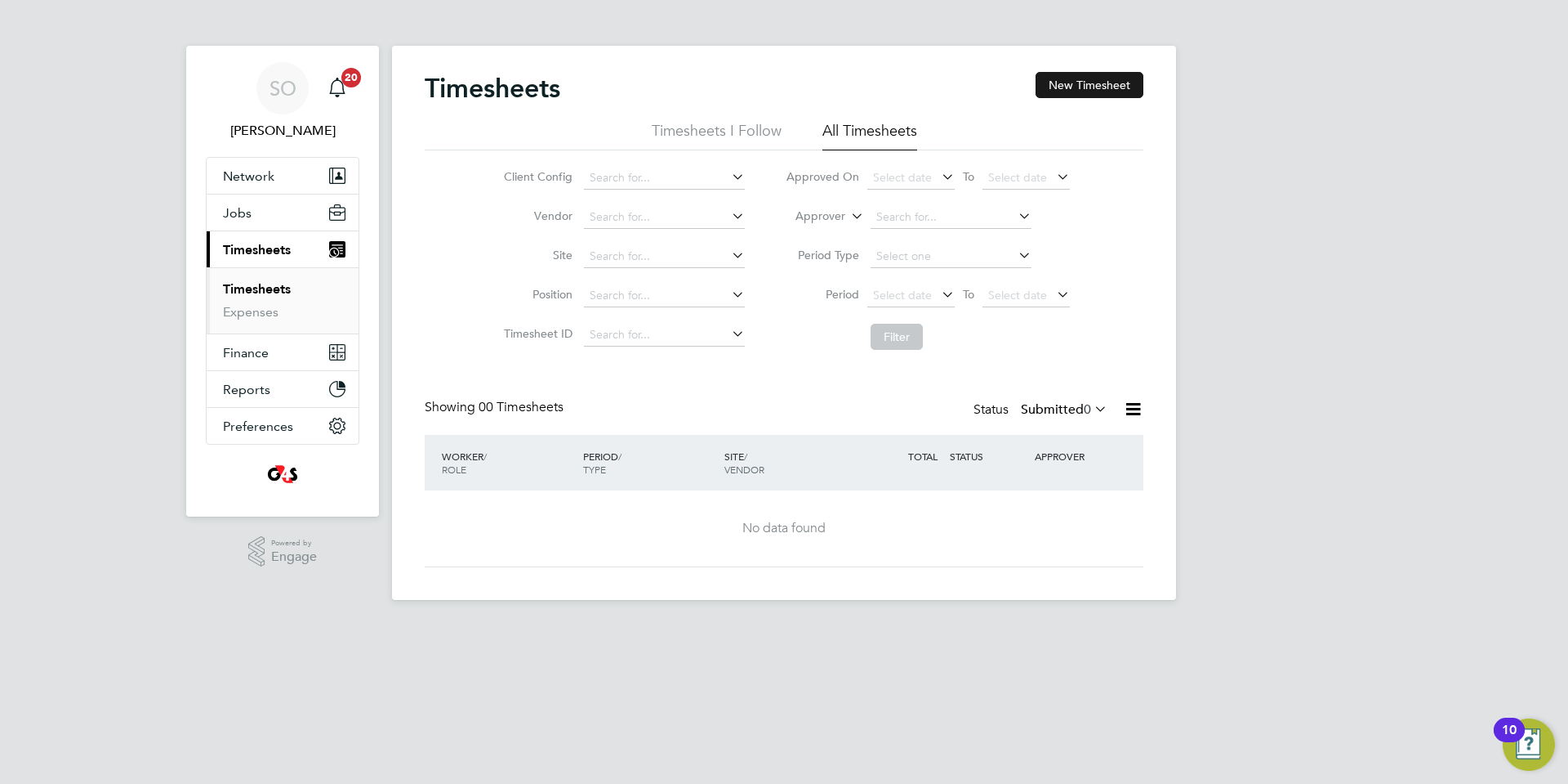
click at [1076, 87] on button "New Timesheet" at bounding box center [1090, 85] width 108 height 26
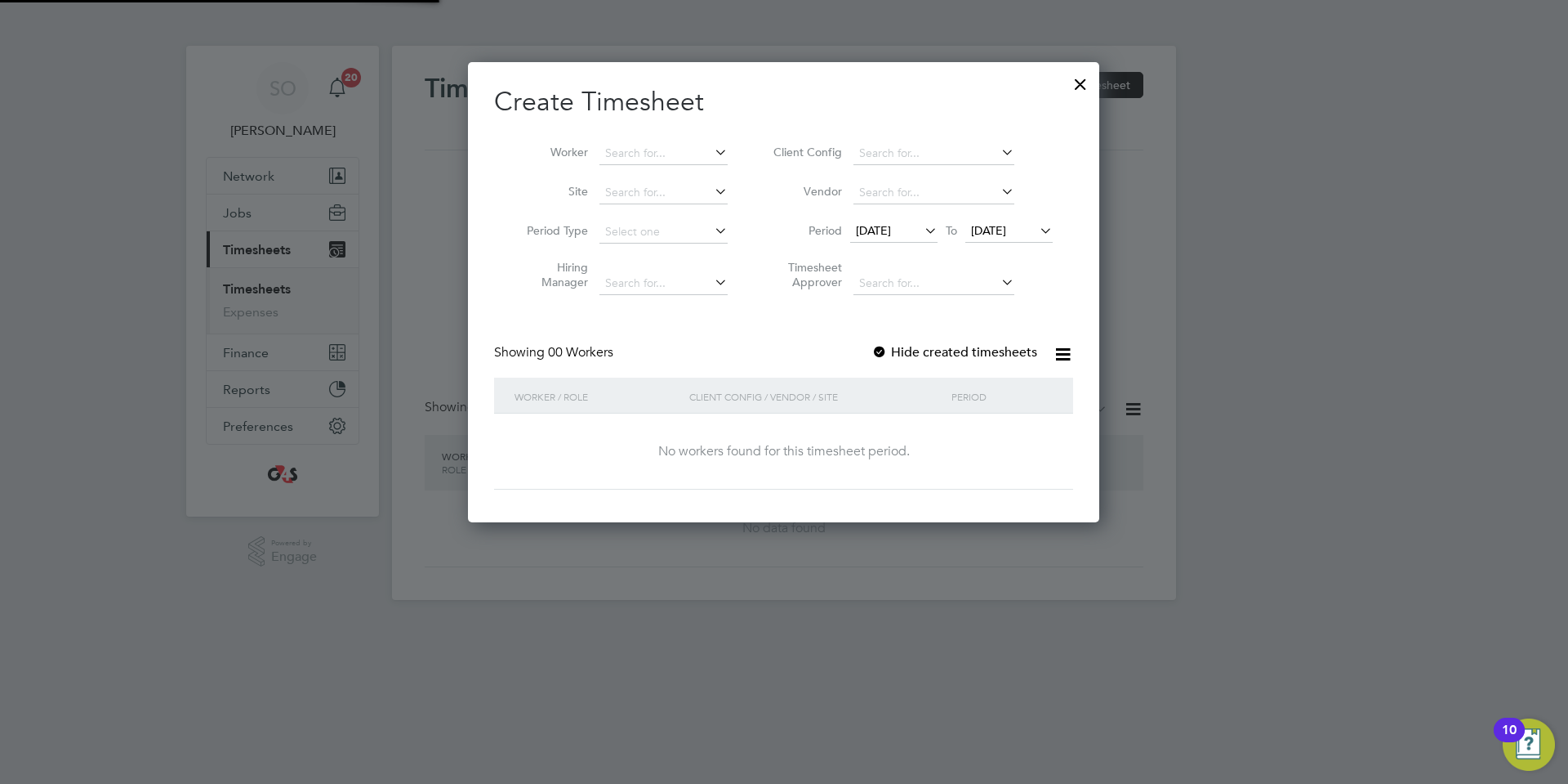
scroll to position [461, 632]
click at [886, 230] on span "13 Aug 2025" at bounding box center [873, 230] width 35 height 15
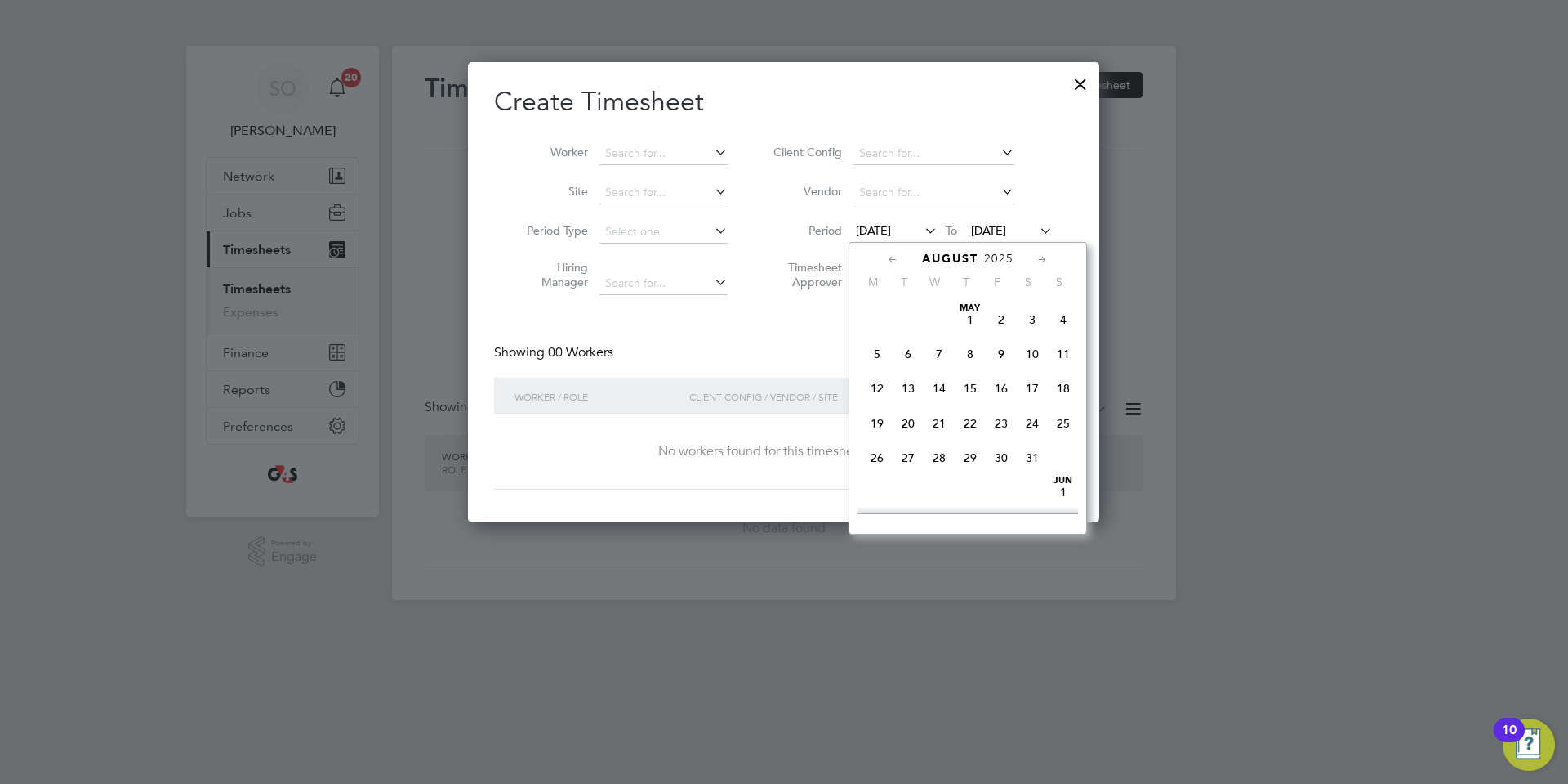
scroll to position [580, 0]
click at [876, 375] on span "11" at bounding box center [877, 360] width 31 height 31
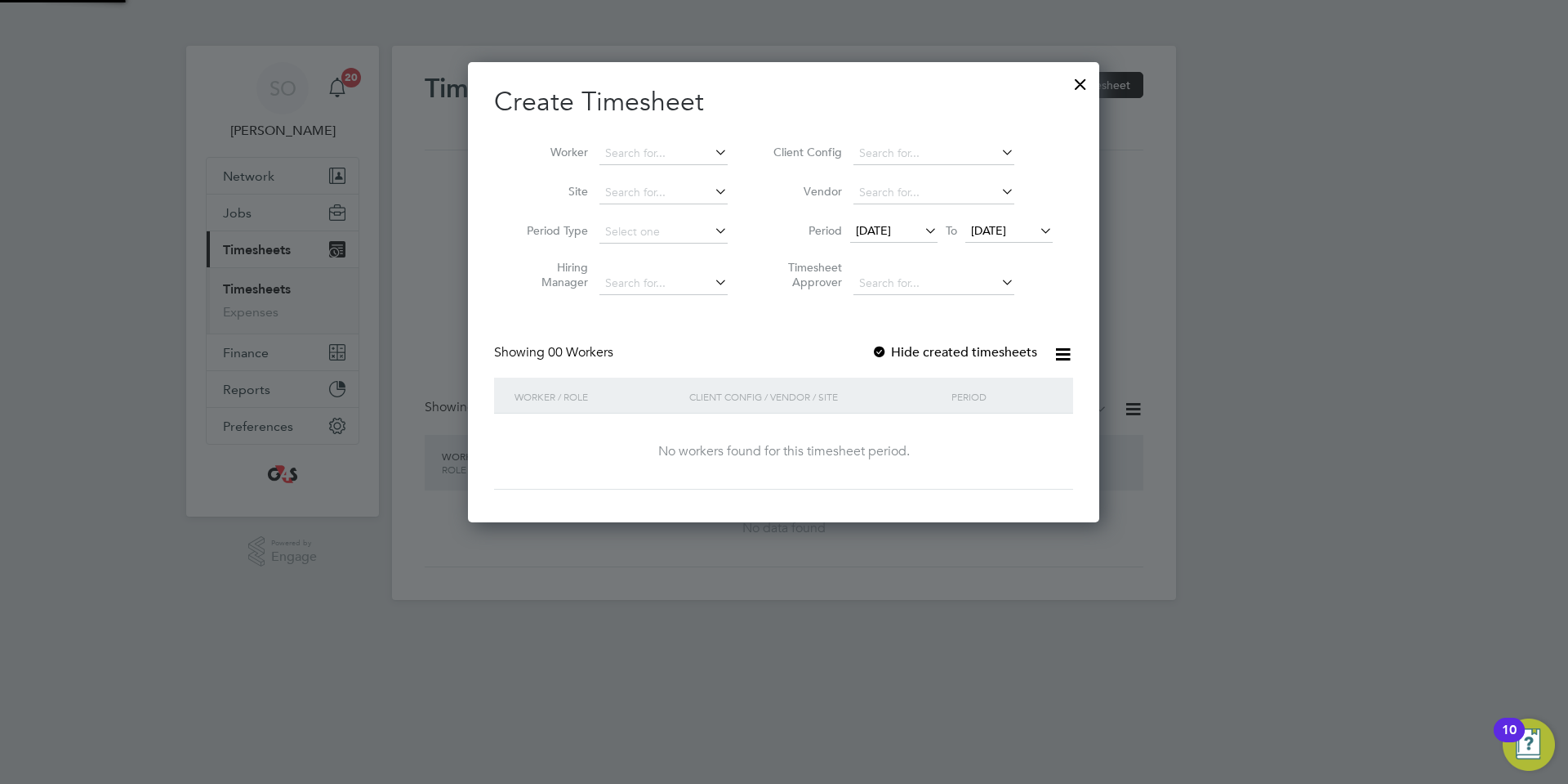
scroll to position [461, 632]
click at [880, 348] on div at bounding box center [879, 353] width 17 height 17
click at [624, 151] on input at bounding box center [664, 153] width 129 height 22
click at [647, 169] on li "Cian Galvin" at bounding box center [664, 175] width 132 height 22
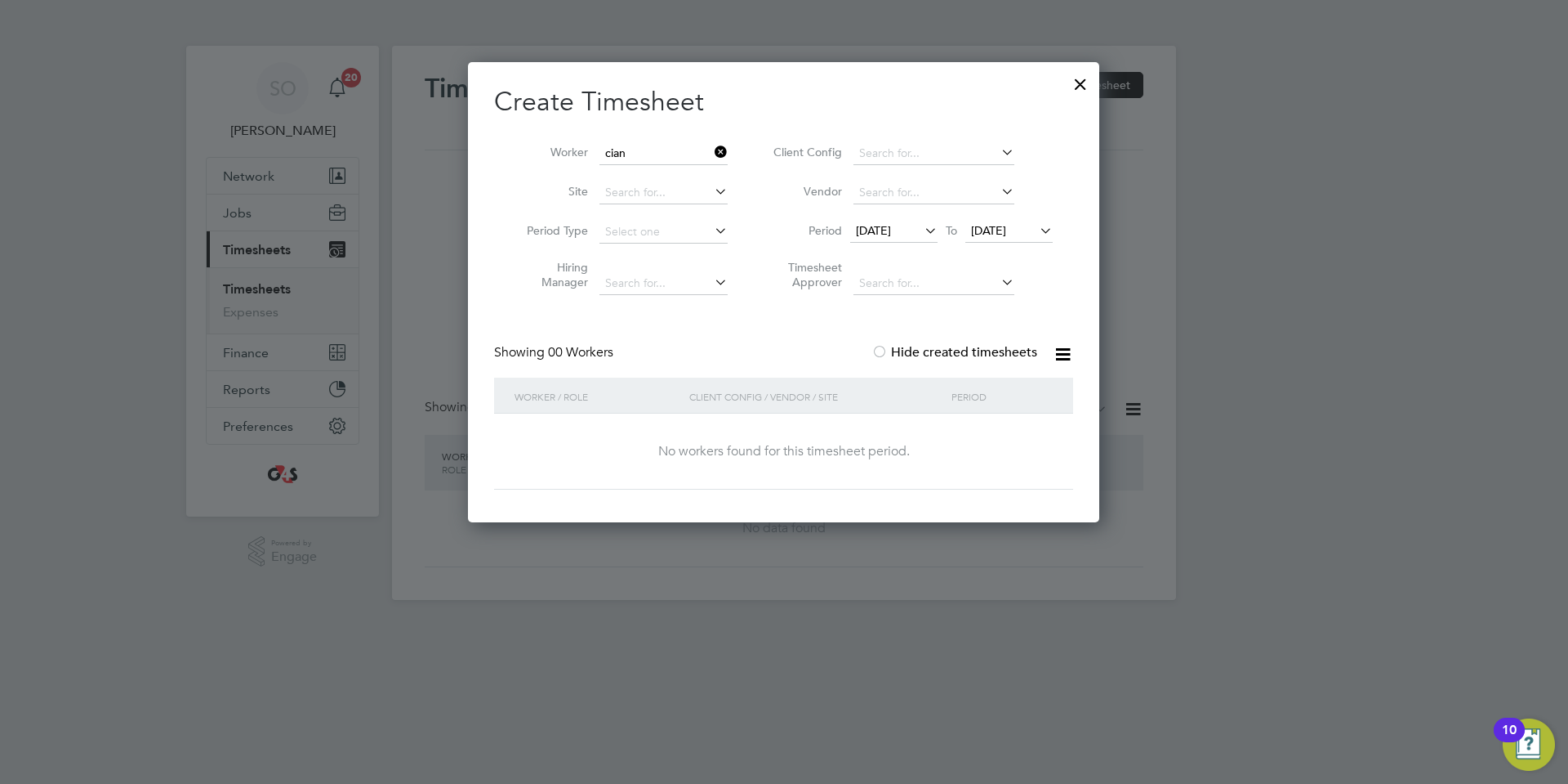
type input "[PERSON_NAME]"
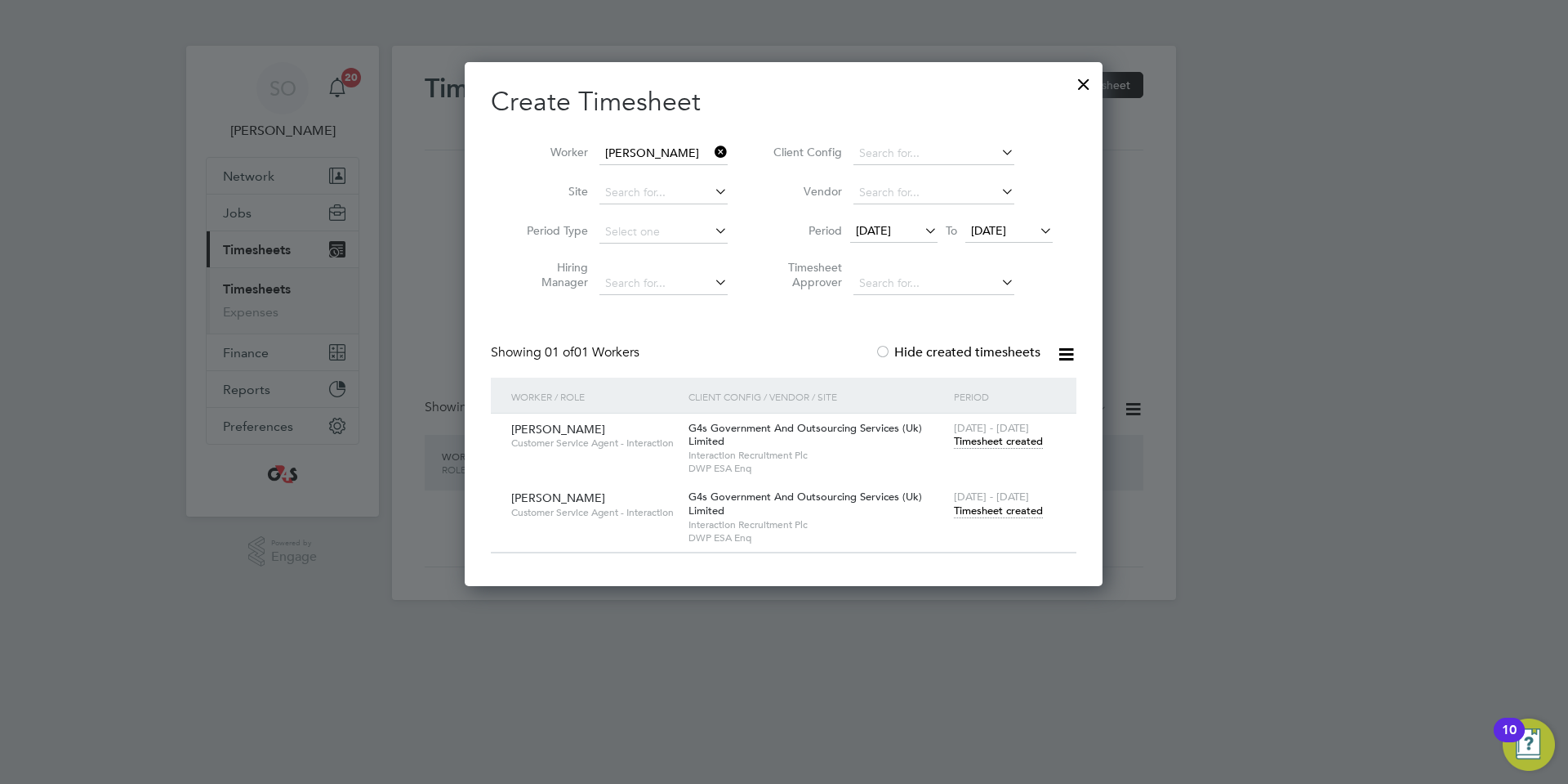
click at [994, 441] on span "Timesheet created" at bounding box center [998, 441] width 89 height 15
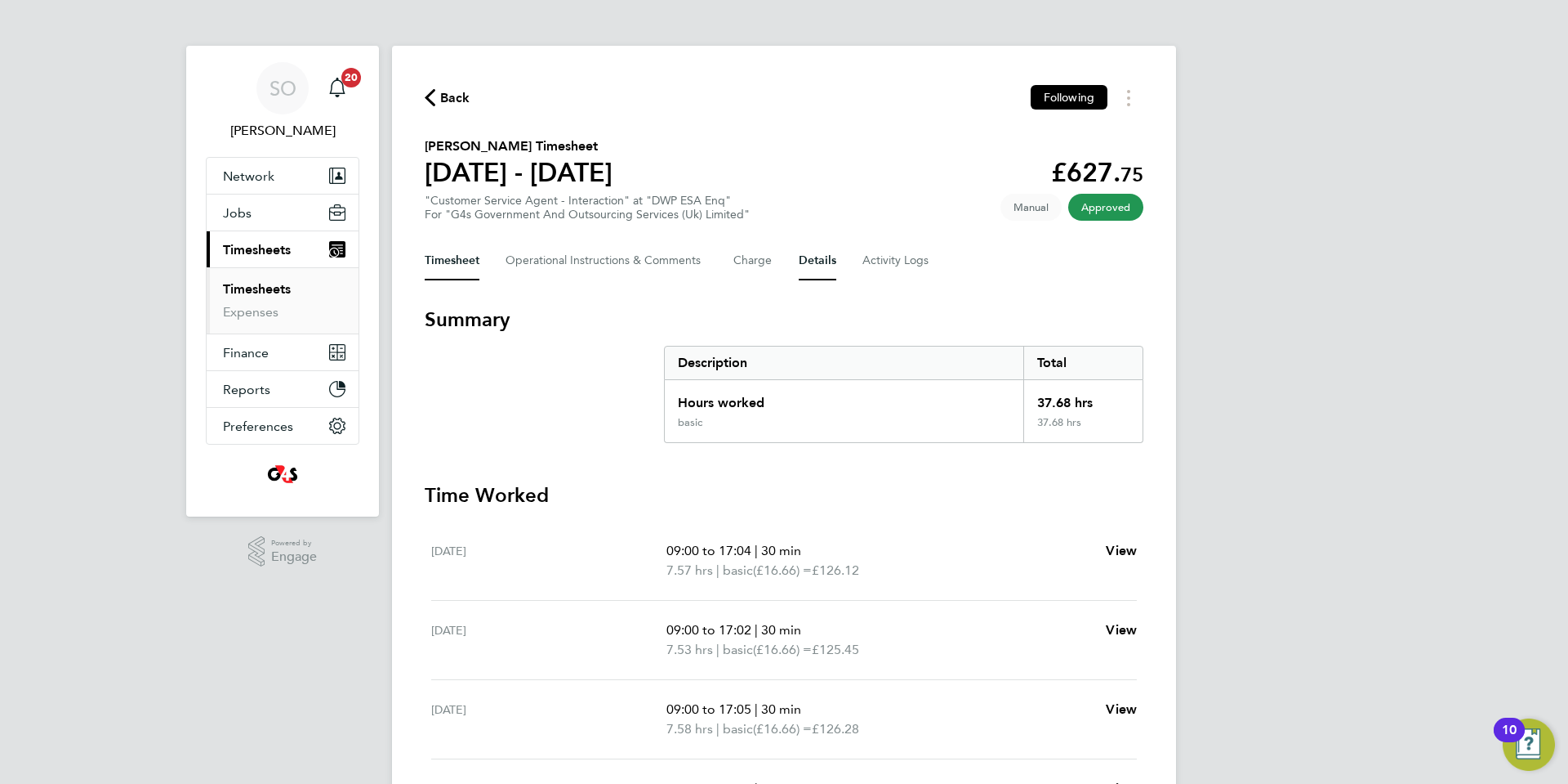
click at [816, 255] on button "Details" at bounding box center [818, 260] width 38 height 39
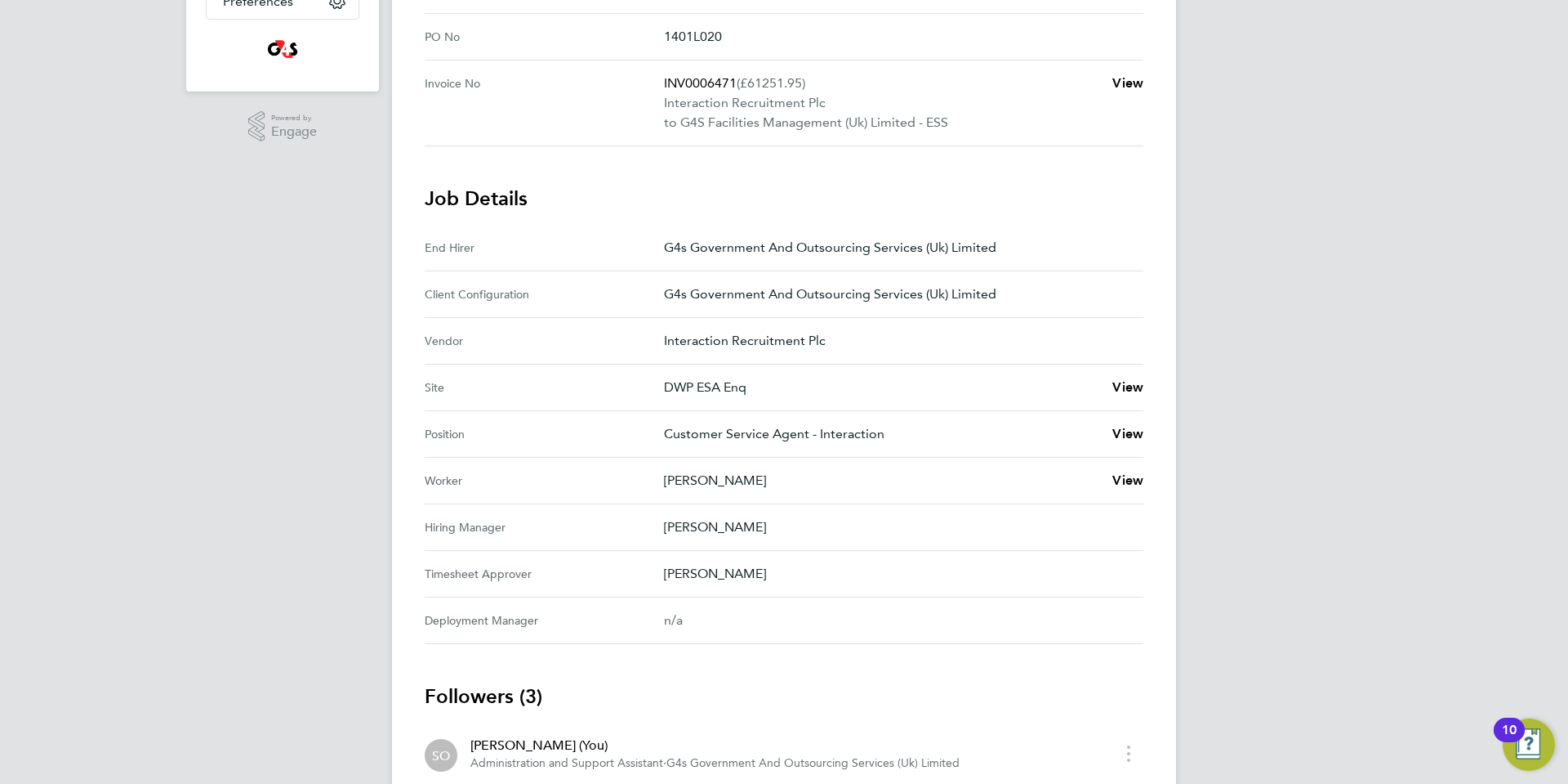
scroll to position [427, 0]
click at [1122, 476] on span "View" at bounding box center [1128, 479] width 31 height 16
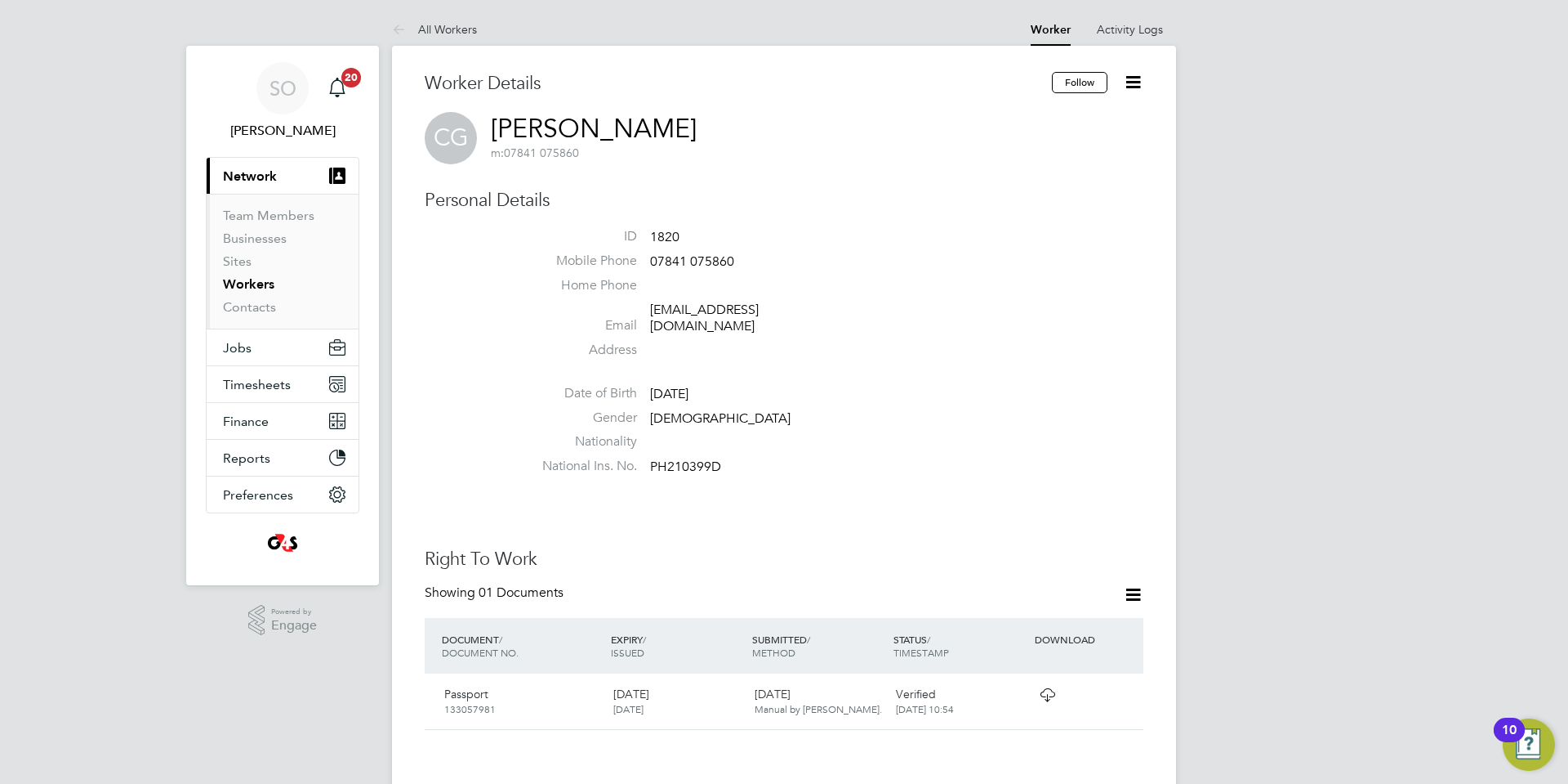
click at [1133, 78] on icon at bounding box center [1133, 82] width 20 height 20
click at [936, 345] on li "Address" at bounding box center [832, 353] width 621 height 24
